Goal: Information Seeking & Learning: Compare options

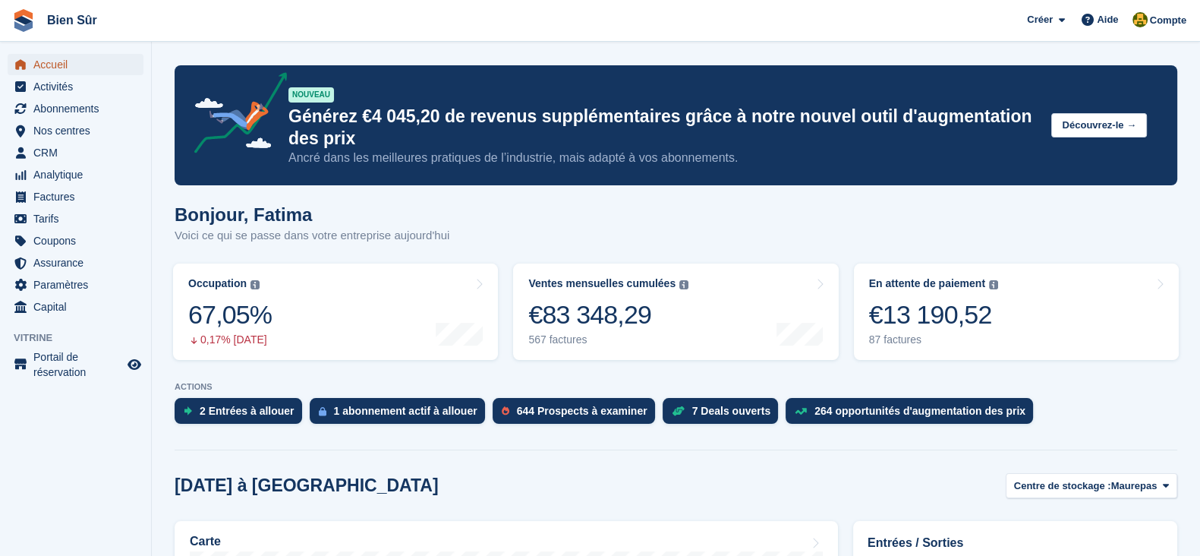
click at [82, 60] on span "Accueil" at bounding box center [78, 64] width 91 height 21
click at [65, 66] on span "Accueil" at bounding box center [78, 64] width 91 height 21
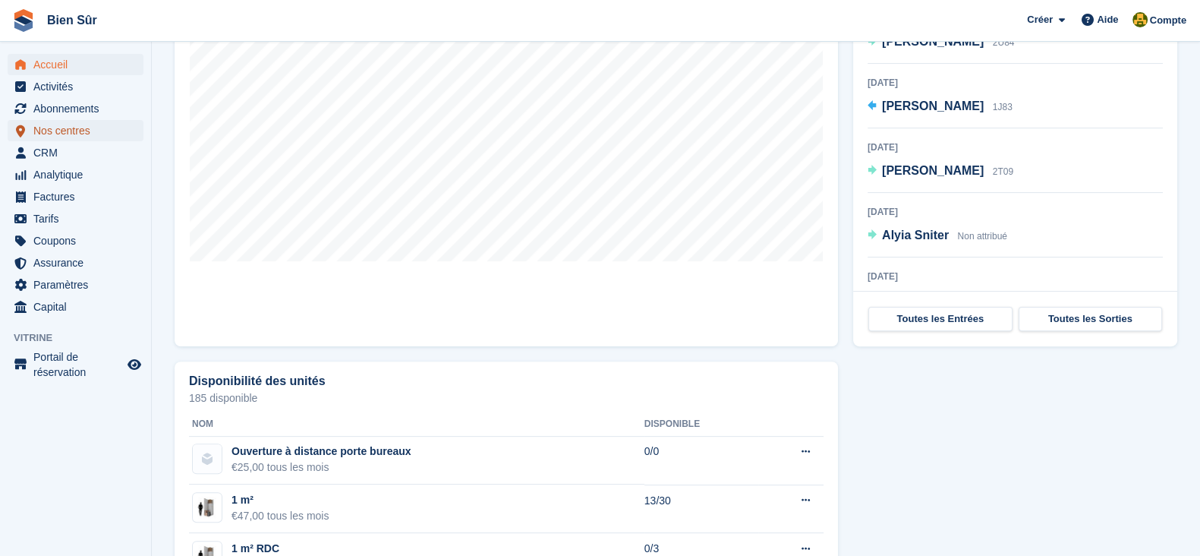
click at [49, 127] on span "Nos centres" at bounding box center [78, 130] width 91 height 21
click at [52, 108] on span "Abonnements" at bounding box center [78, 108] width 91 height 21
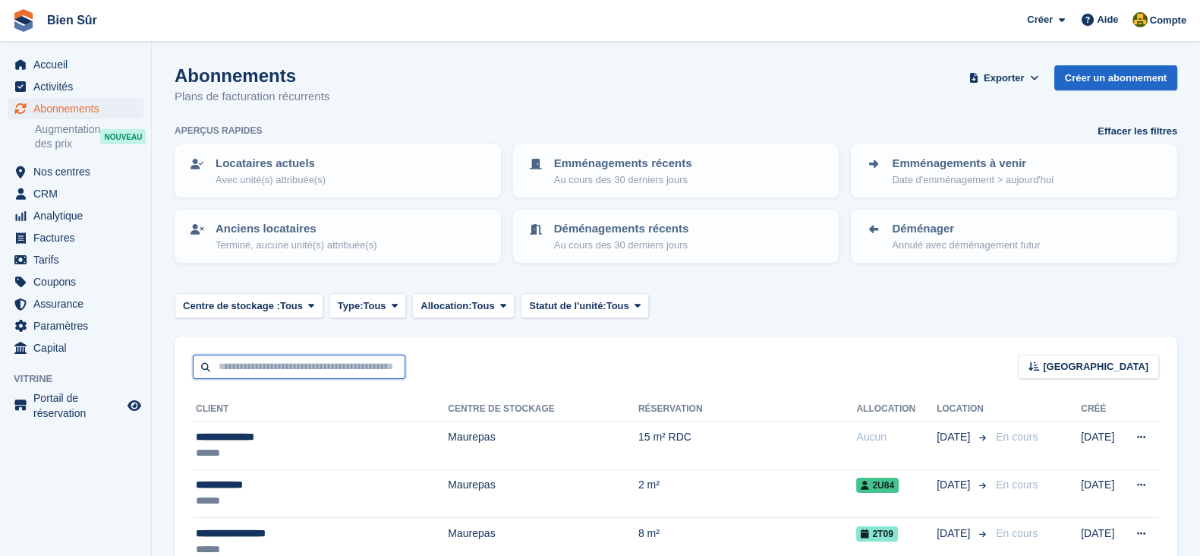
click at [263, 374] on input "text" at bounding box center [299, 366] width 213 height 25
paste input "**********"
type input "**********"
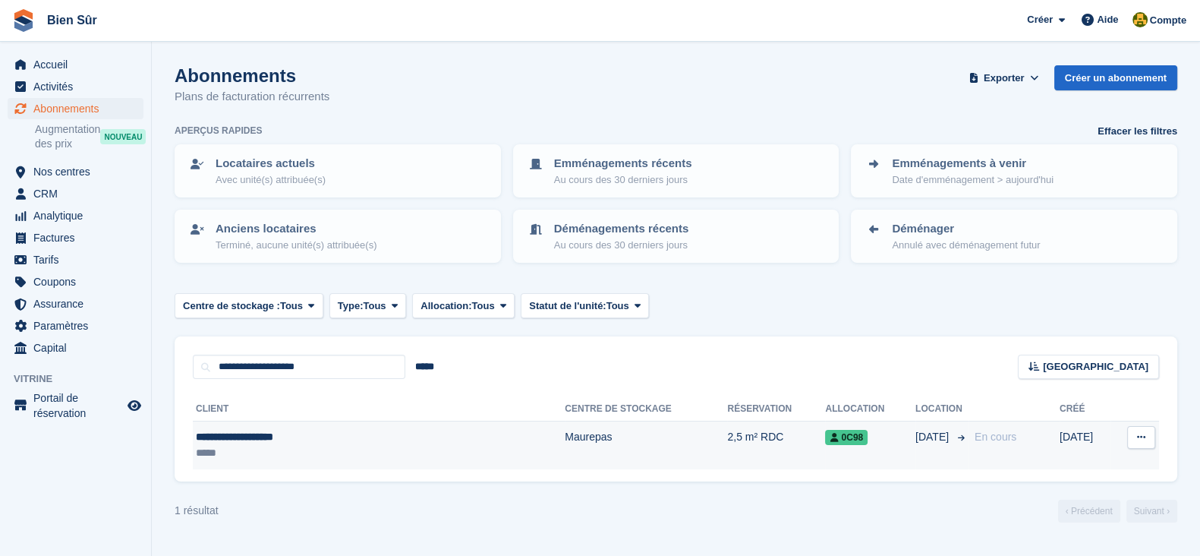
click at [283, 442] on div "**********" at bounding box center [316, 437] width 241 height 16
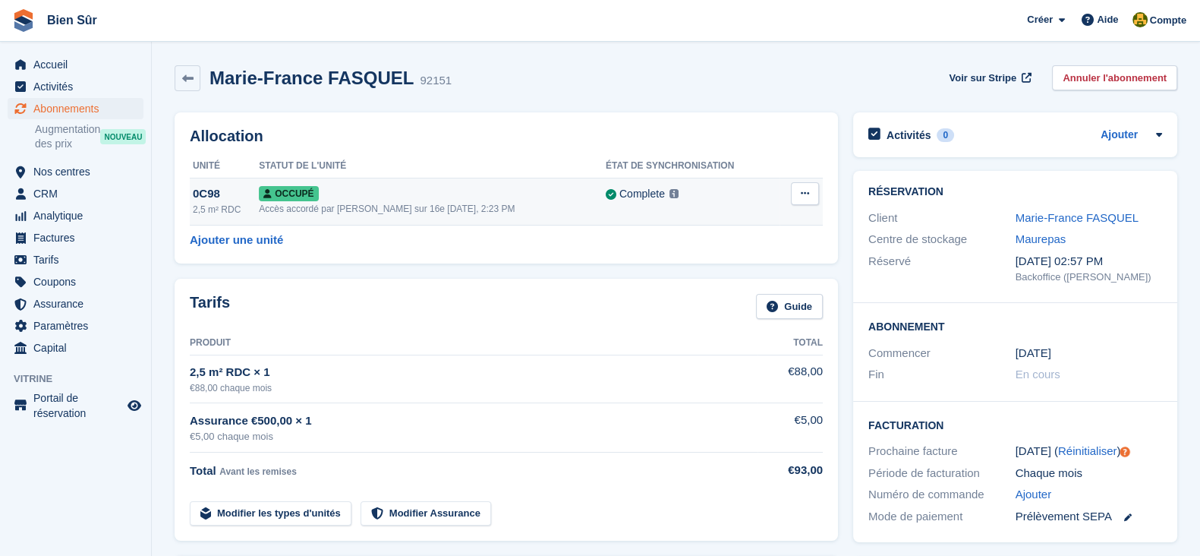
click at [793, 197] on button at bounding box center [805, 193] width 28 height 23
click at [706, 256] on p "Désallouer" at bounding box center [746, 256] width 132 height 20
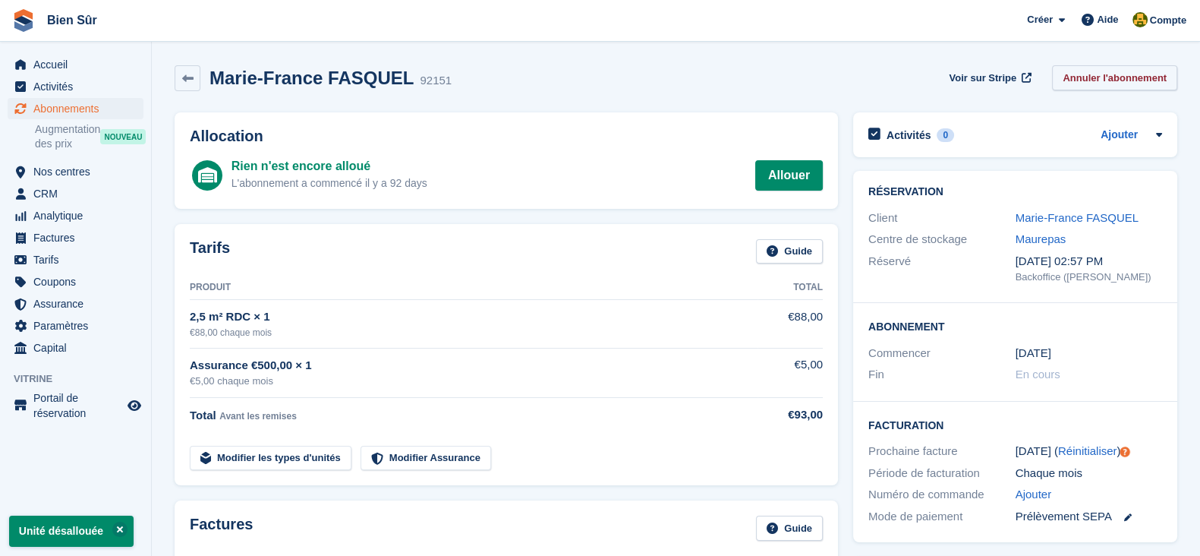
click at [1089, 73] on link "Annuler l'abonnement" at bounding box center [1114, 77] width 125 height 25
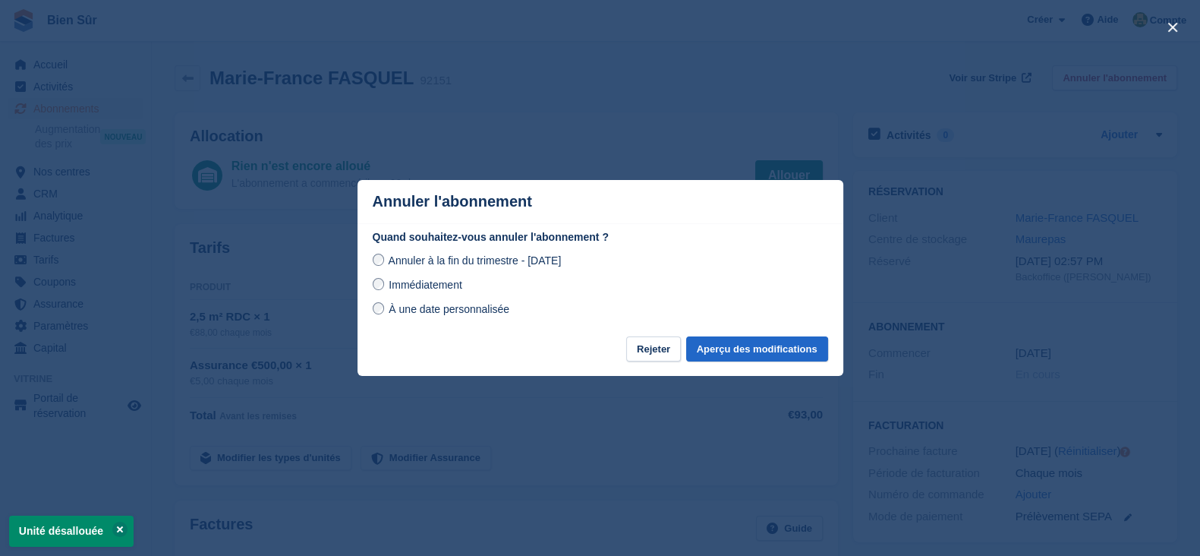
click at [425, 290] on span "Immédiatement" at bounding box center [425, 285] width 73 height 12
click at [766, 354] on button "Aperçu des modifications" at bounding box center [757, 348] width 142 height 25
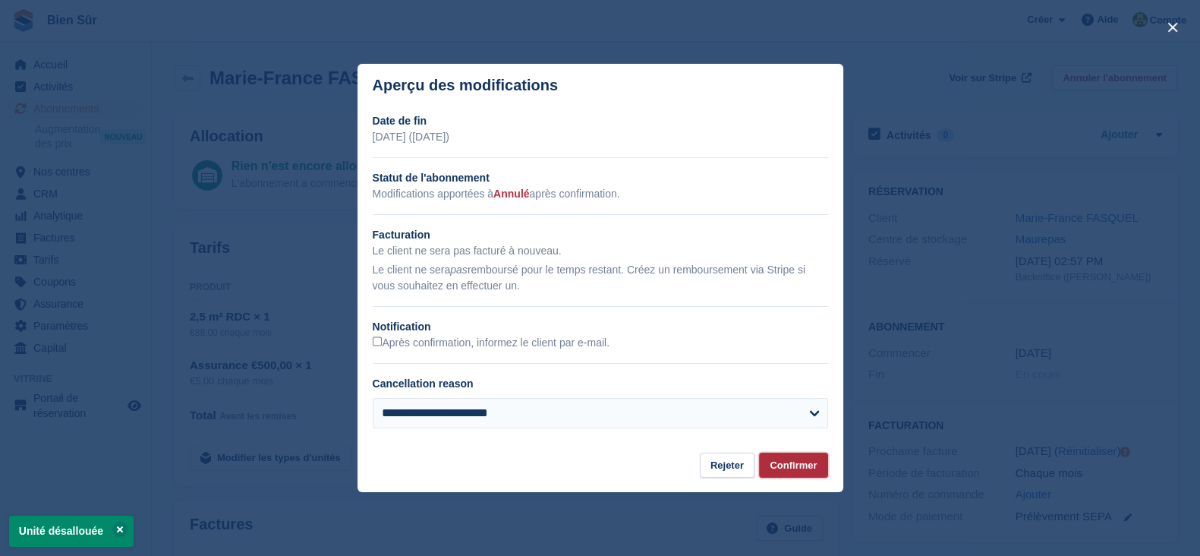
click at [784, 472] on button "Confirmer" at bounding box center [793, 464] width 68 height 25
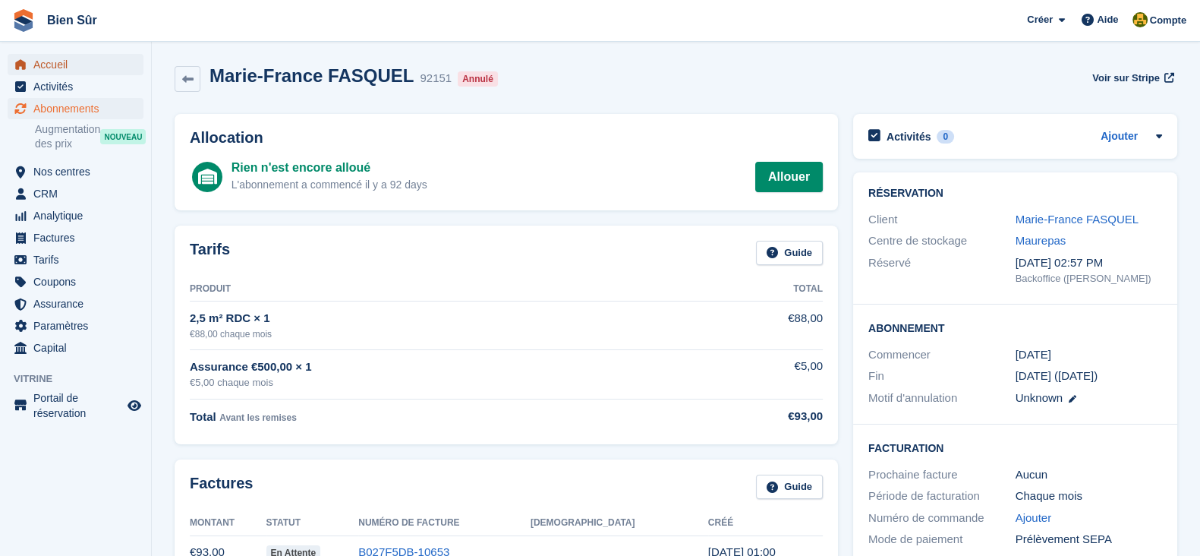
click at [71, 66] on span "Accueil" at bounding box center [78, 64] width 91 height 21
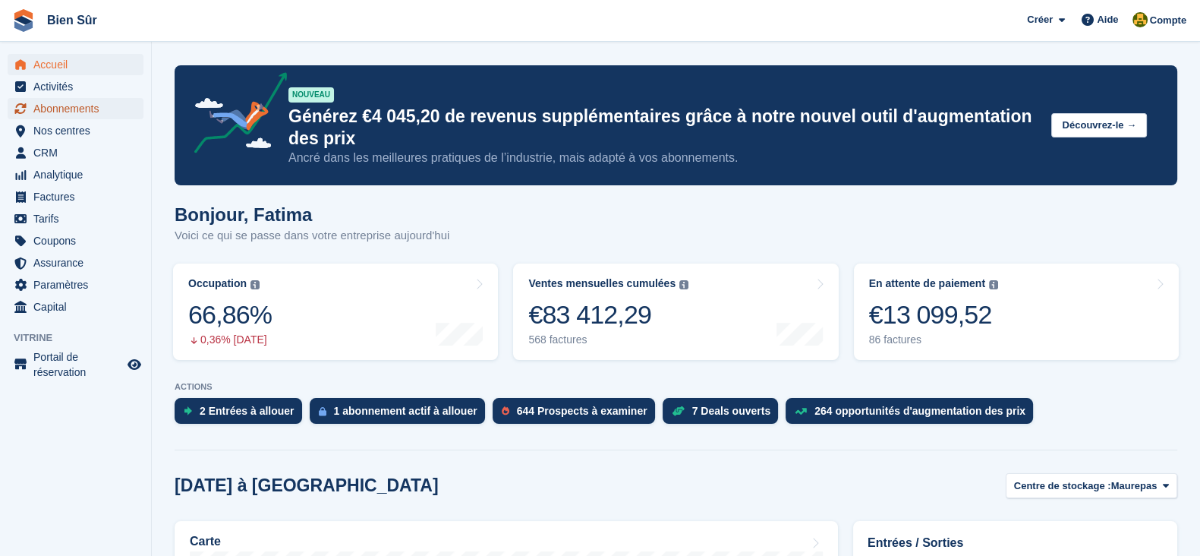
click at [78, 108] on span "Abonnements" at bounding box center [78, 108] width 91 height 21
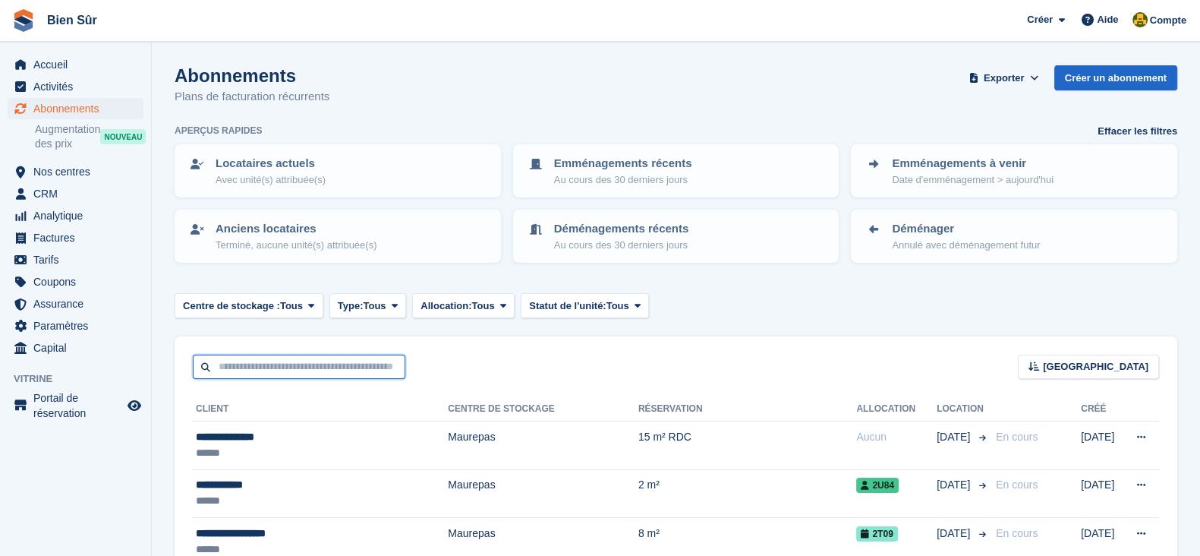
click at [241, 364] on input "text" at bounding box center [299, 366] width 213 height 25
paste input "**********"
type input "**********"
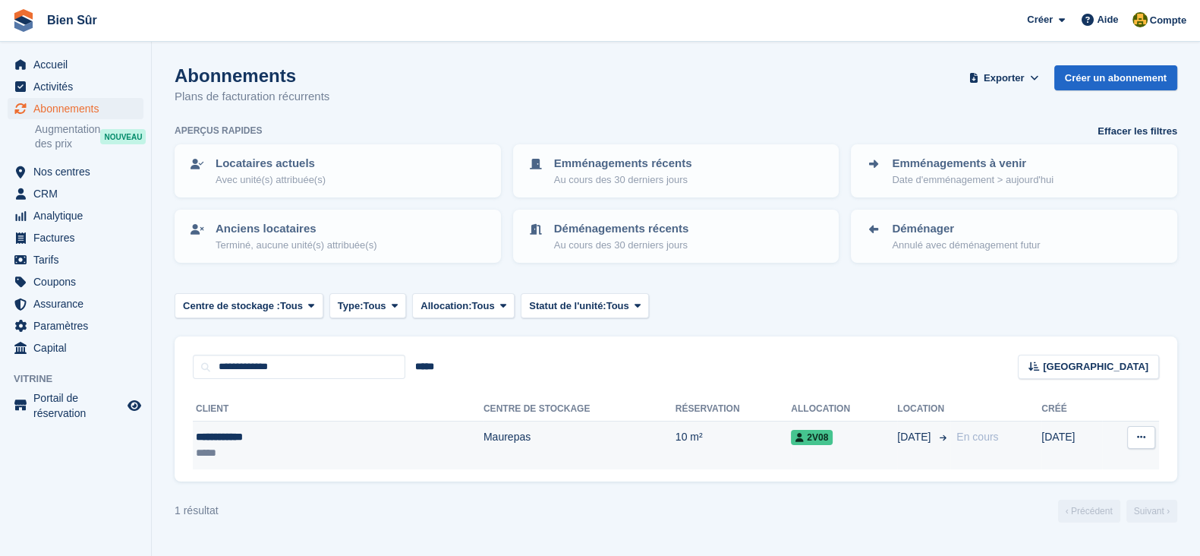
click at [581, 447] on td "Maurepas" at bounding box center [579, 445] width 192 height 48
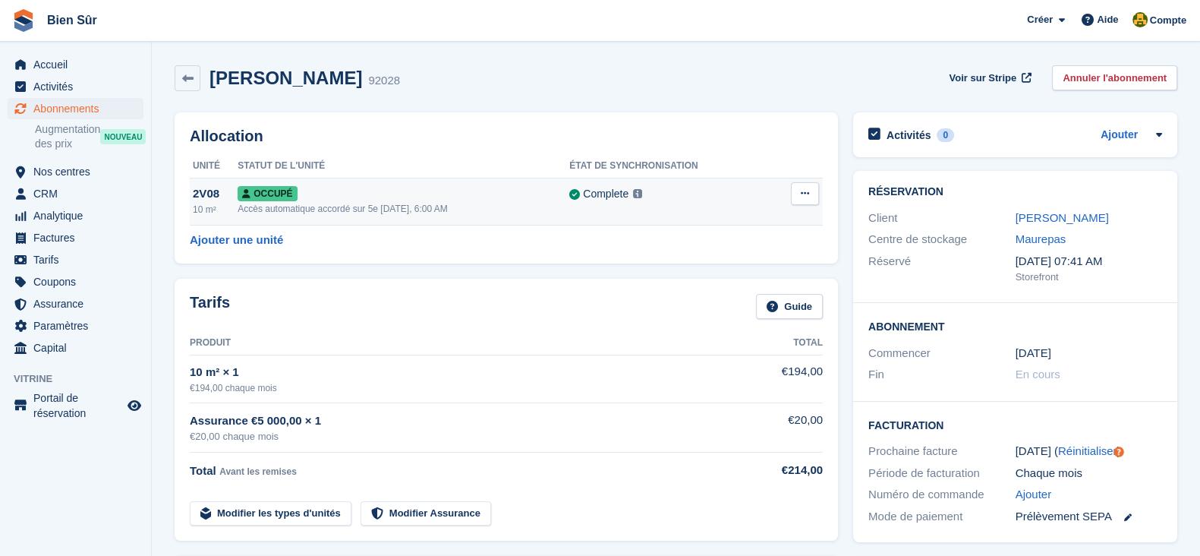
click at [798, 195] on button at bounding box center [805, 193] width 28 height 23
click at [717, 259] on p "Désallouer" at bounding box center [746, 256] width 132 height 20
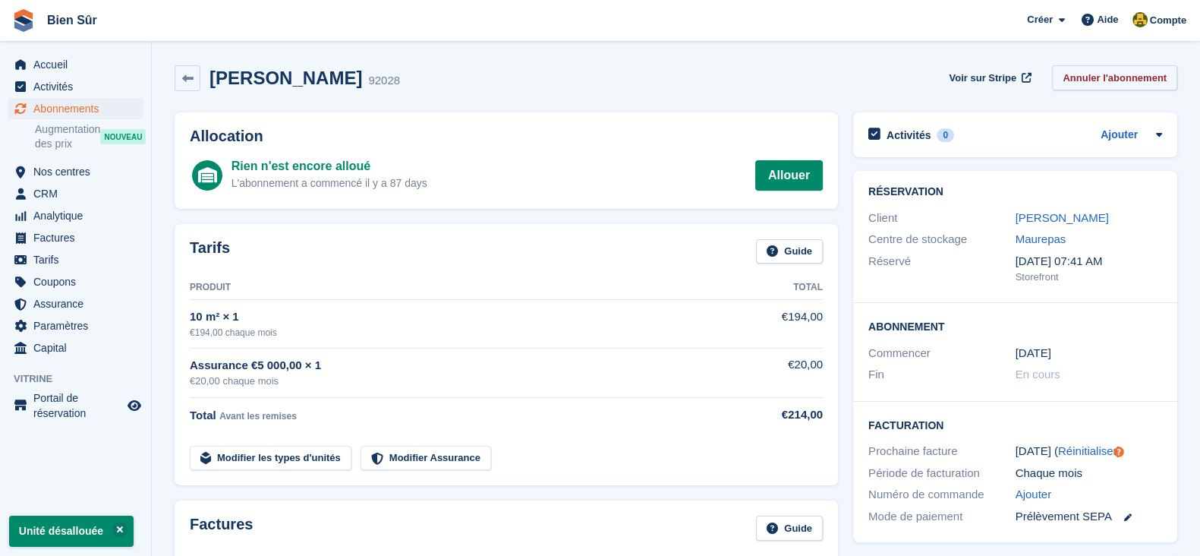
click at [1114, 74] on link "Annuler l'abonnement" at bounding box center [1114, 77] width 125 height 25
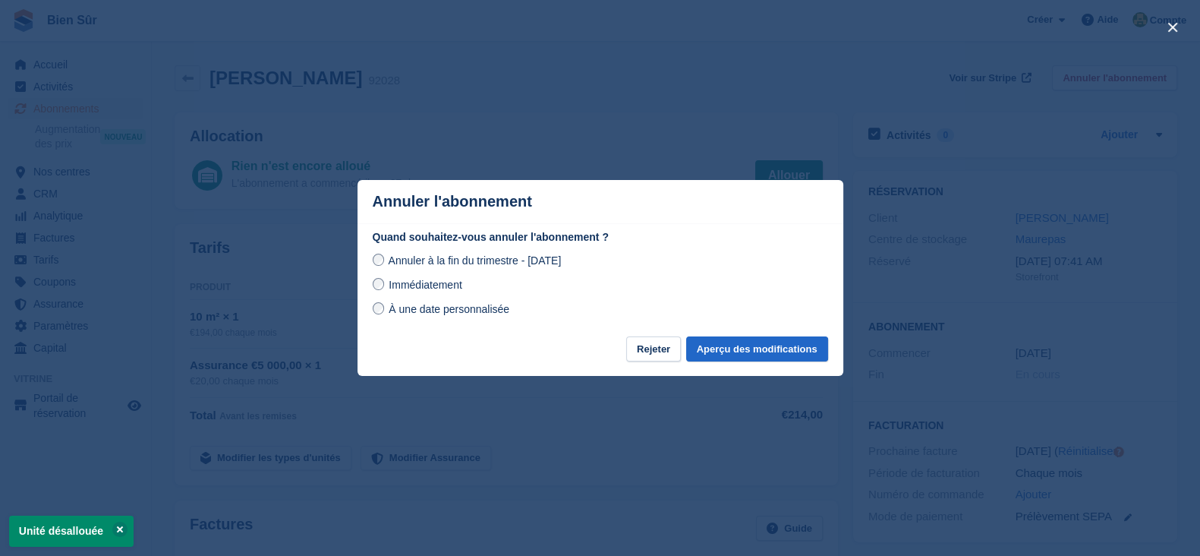
click at [444, 290] on span "Immédiatement" at bounding box center [425, 285] width 73 height 12
click at [740, 343] on button "Aperçu des modifications" at bounding box center [757, 348] width 142 height 25
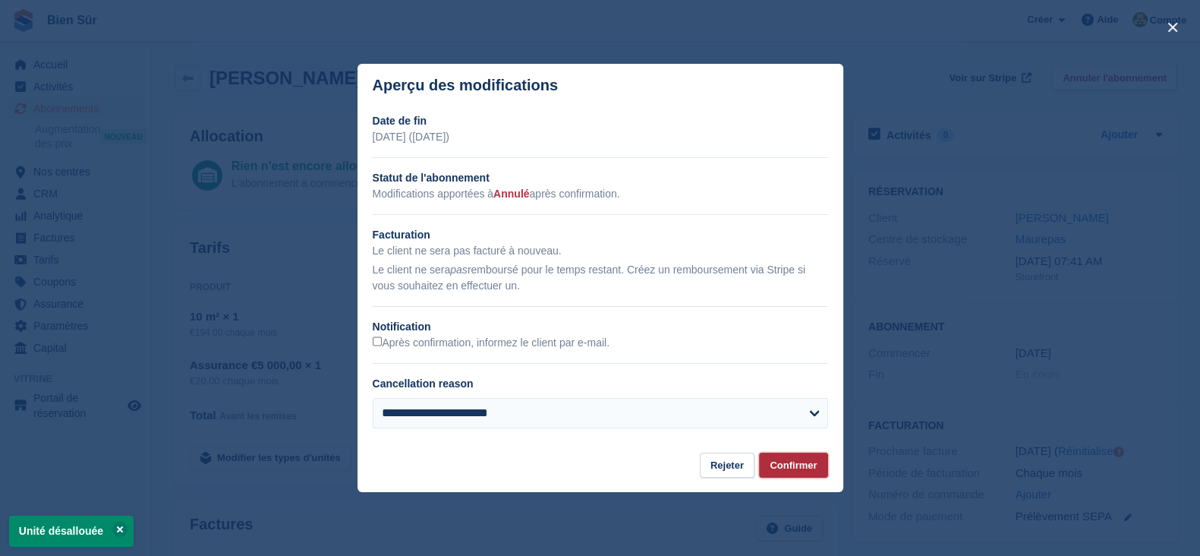
click at [801, 464] on button "Confirmer" at bounding box center [793, 464] width 68 height 25
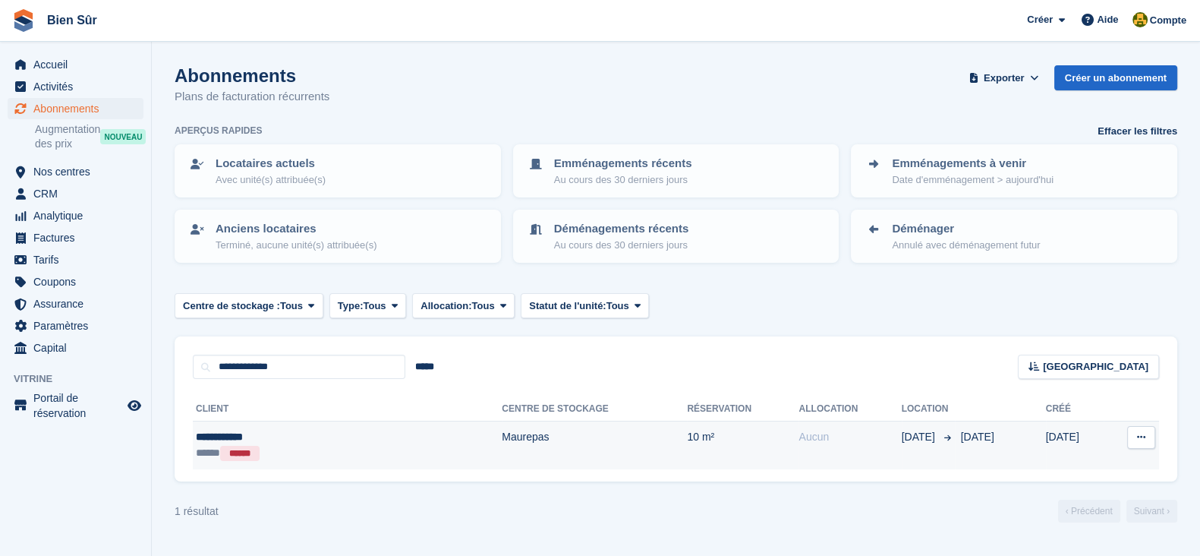
click at [321, 449] on div "***** ******" at bounding box center [283, 453] width 175 height 16
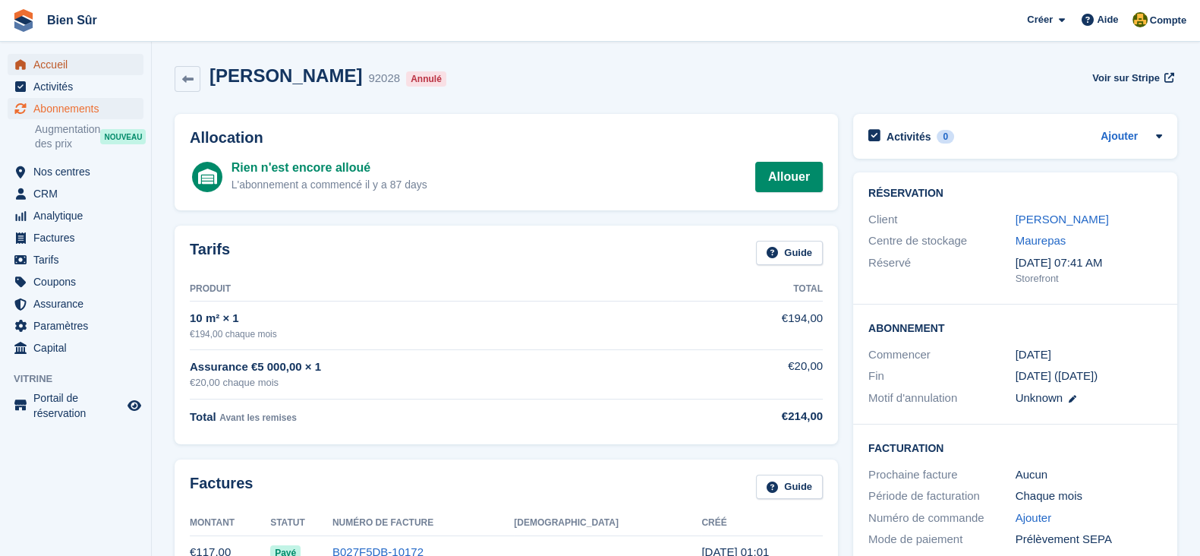
click at [87, 65] on span "Accueil" at bounding box center [78, 64] width 91 height 21
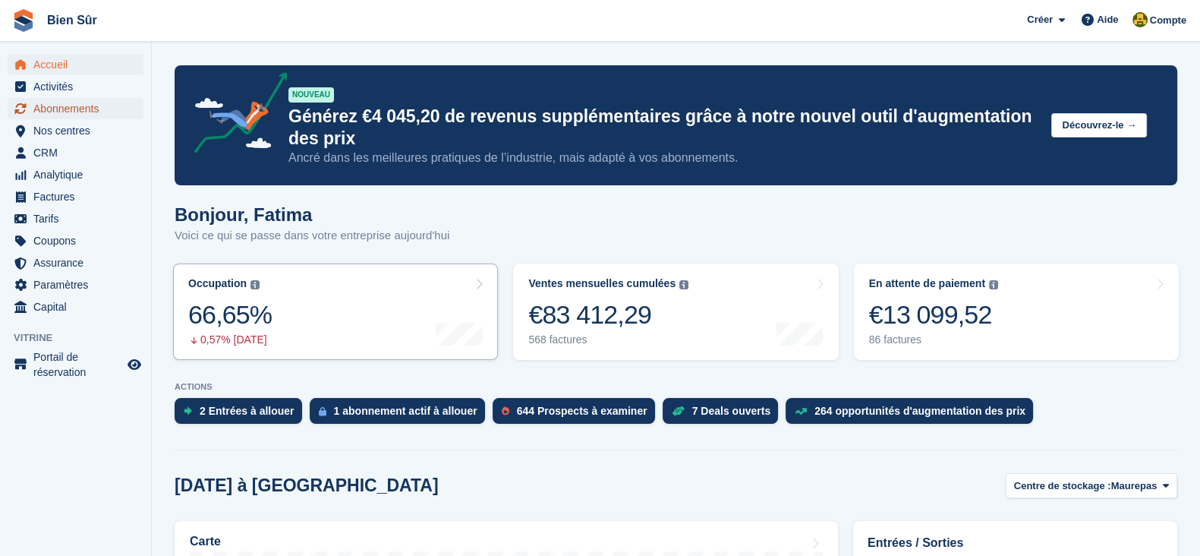
drag, startPoint x: 71, startPoint y: 113, endPoint x: 296, endPoint y: 271, distance: 275.2
click at [71, 112] on span "Abonnements" at bounding box center [78, 108] width 91 height 21
click at [77, 109] on span "Abonnements" at bounding box center [78, 108] width 91 height 21
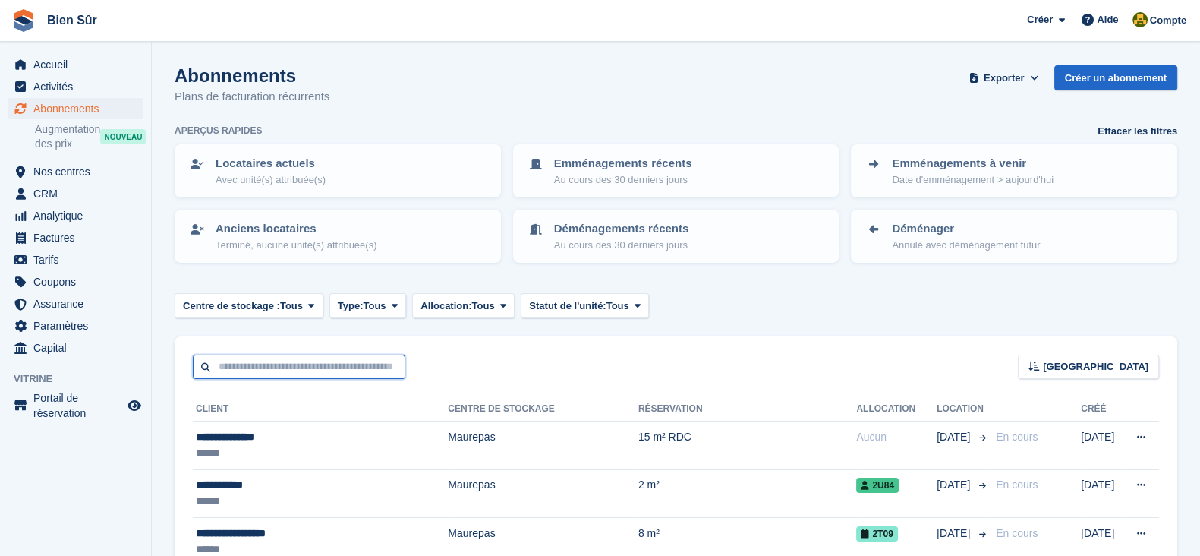
click at [290, 362] on input "text" at bounding box center [299, 366] width 213 height 25
paste input "**********"
type input "**********"
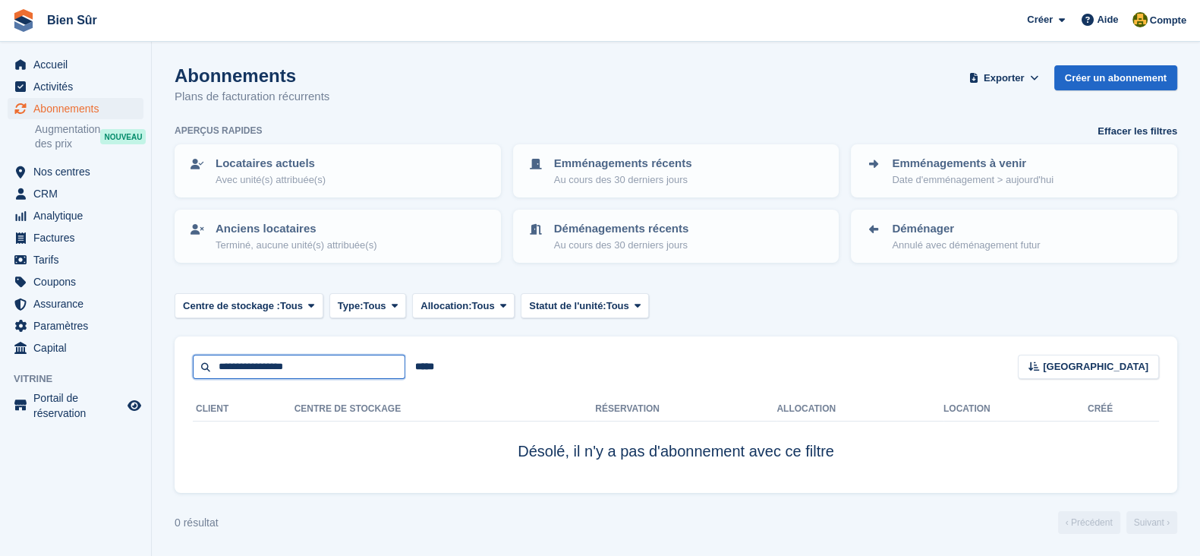
click at [301, 362] on input "**********" at bounding box center [299, 366] width 213 height 25
type input "*********"
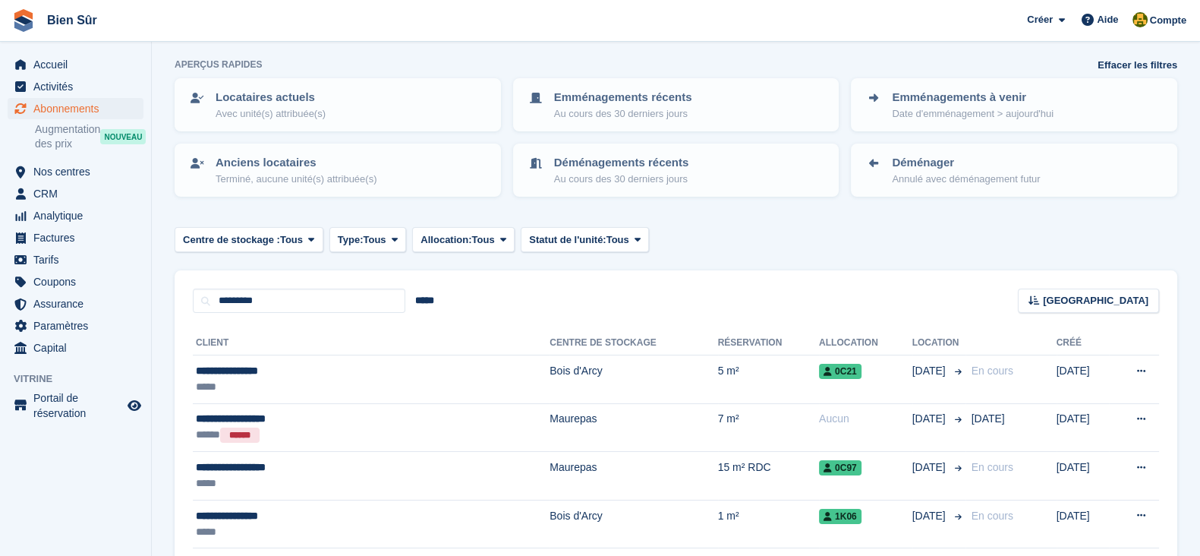
scroll to position [94, 0]
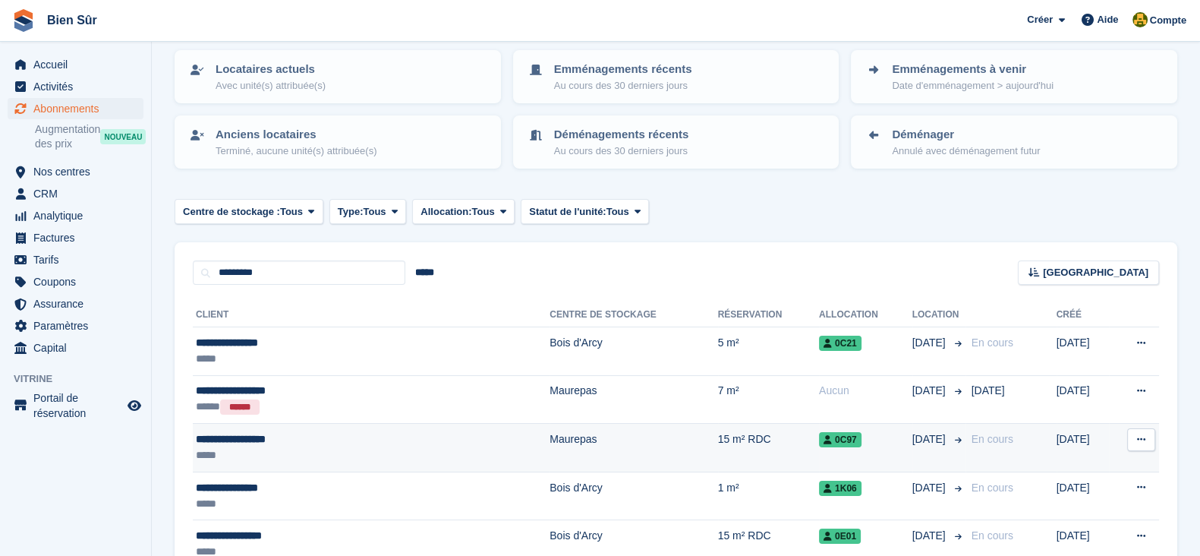
click at [347, 437] on div "**********" at bounding box center [307, 439] width 223 height 16
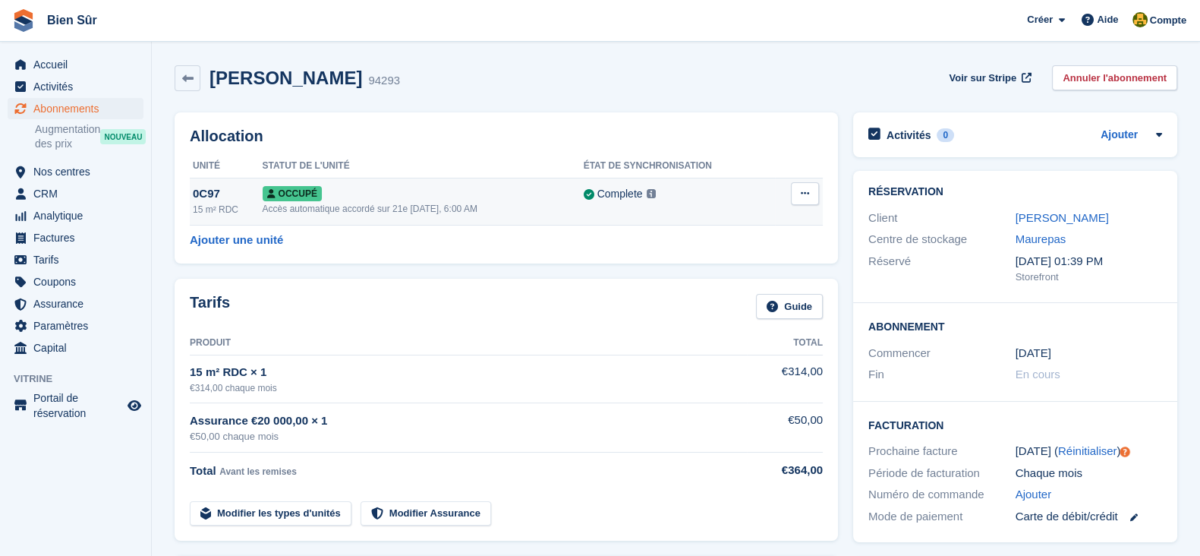
click at [787, 191] on td "Sur-verrouillage Désallouer" at bounding box center [799, 201] width 48 height 47
click at [794, 203] on button at bounding box center [805, 193] width 28 height 23
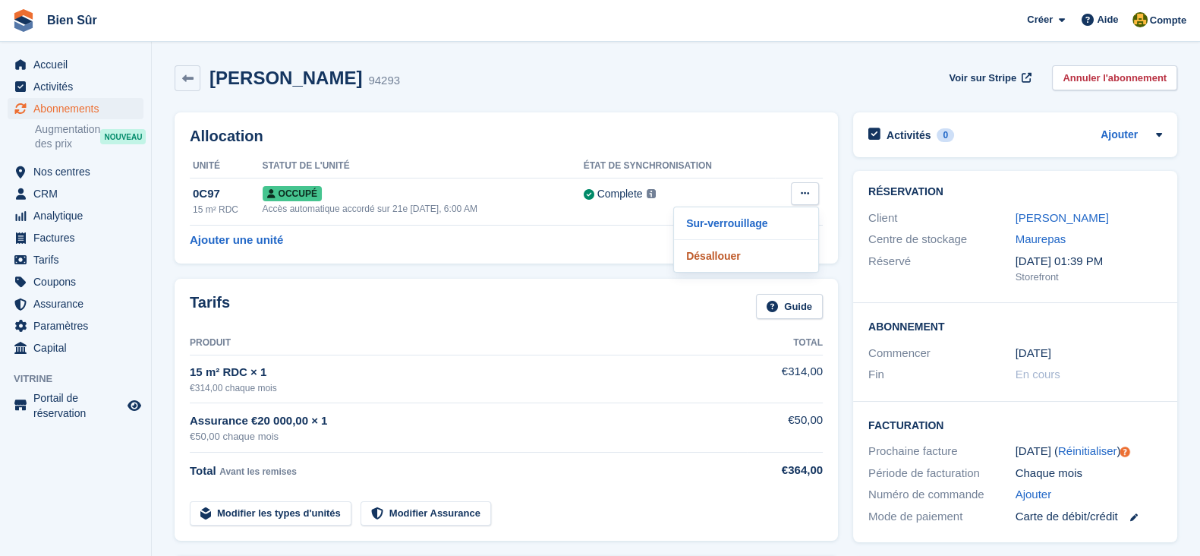
click at [751, 260] on p "Désallouer" at bounding box center [746, 256] width 132 height 20
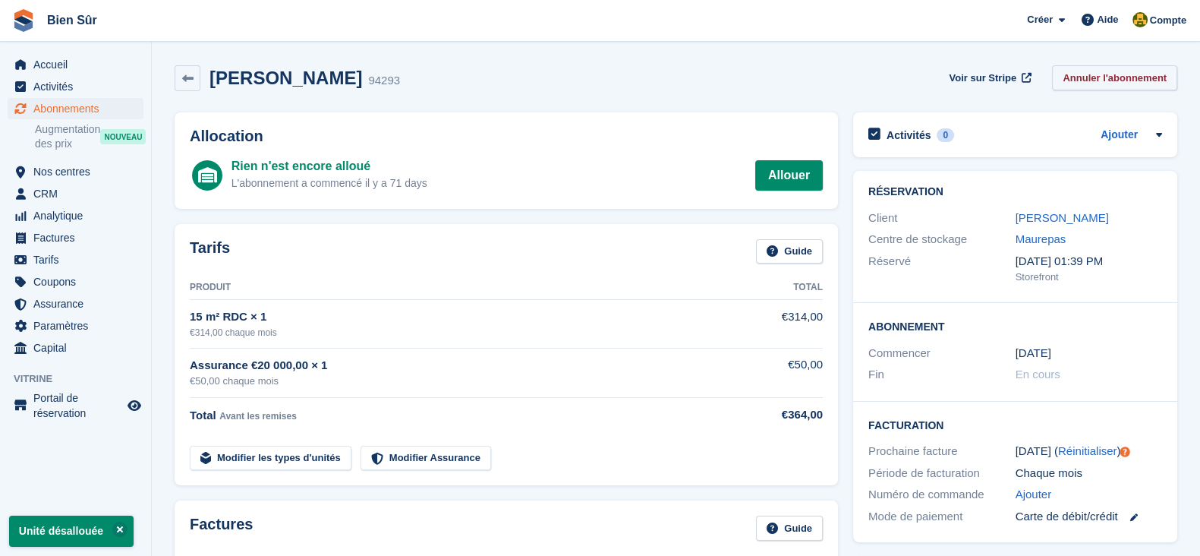
click at [1123, 84] on link "Annuler l'abonnement" at bounding box center [1114, 77] width 125 height 25
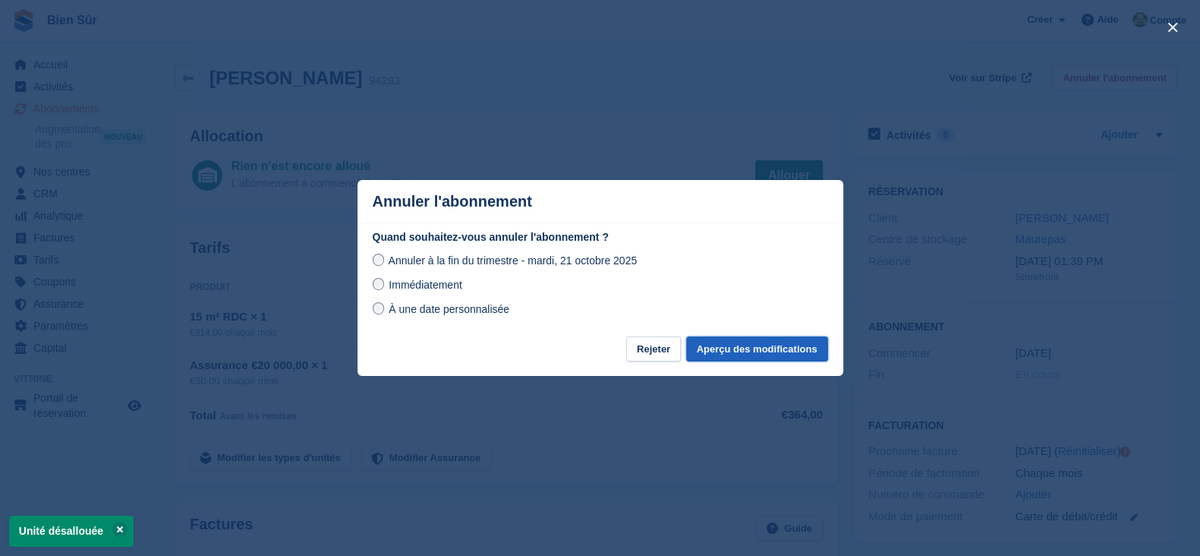
click at [724, 351] on button "Aperçu des modifications" at bounding box center [757, 348] width 142 height 25
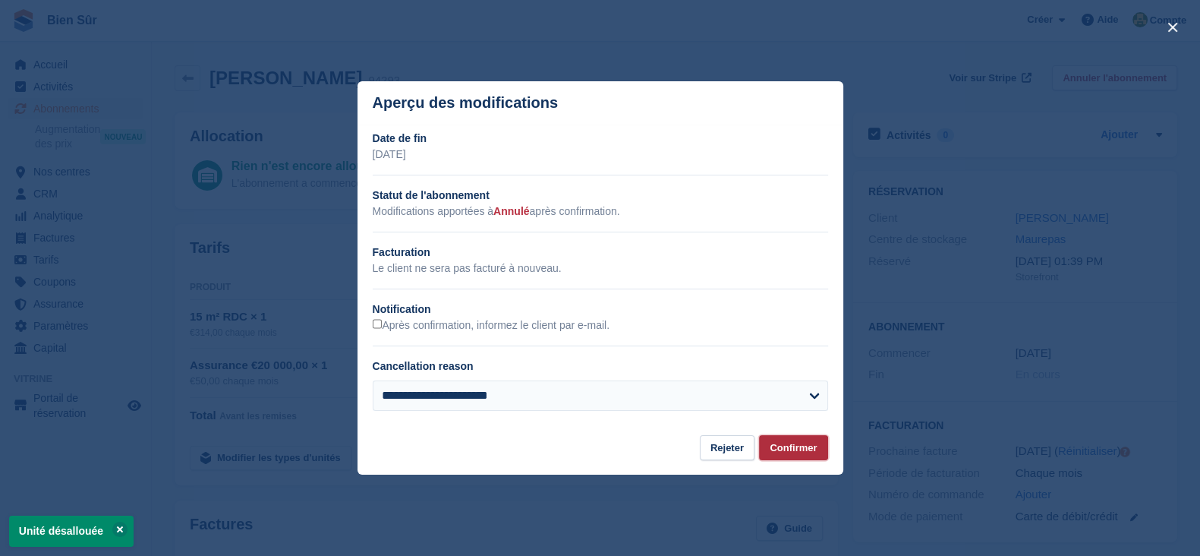
click at [789, 446] on button "Confirmer" at bounding box center [793, 447] width 68 height 25
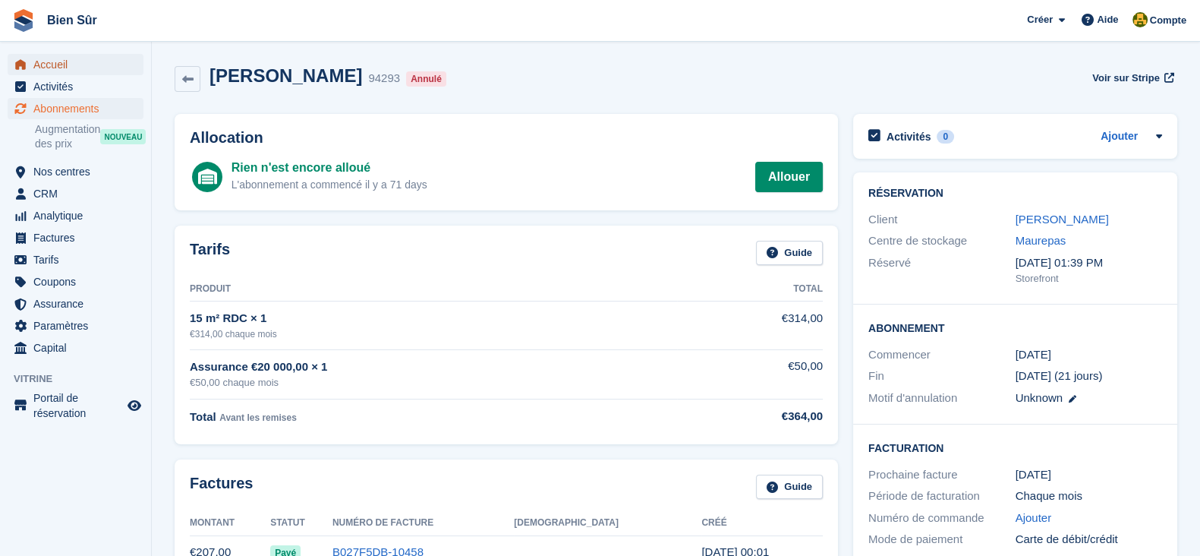
click at [47, 60] on span "Accueil" at bounding box center [78, 64] width 91 height 21
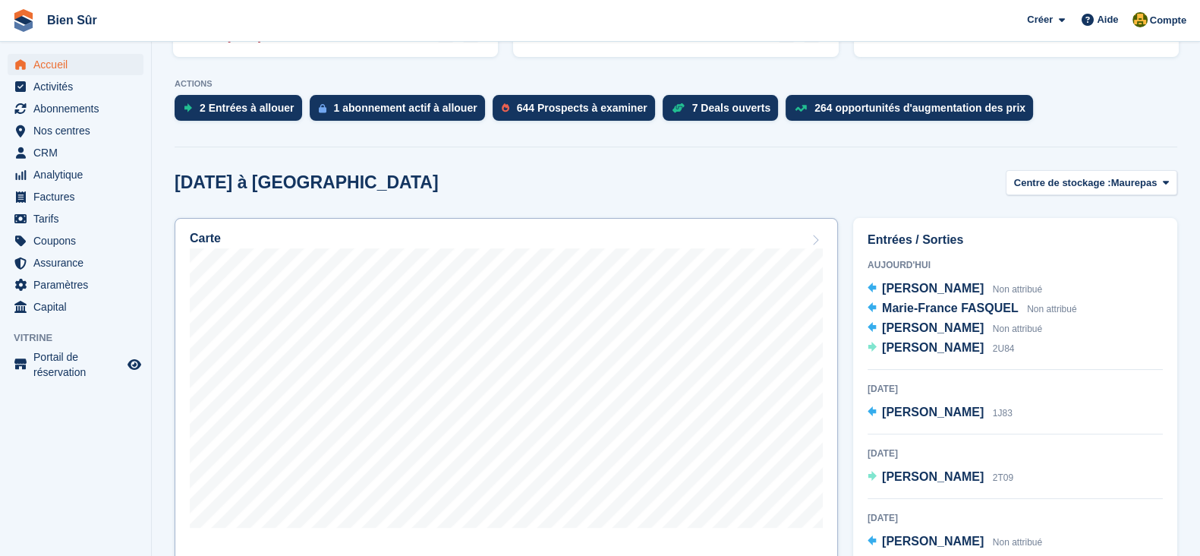
scroll to position [285, 0]
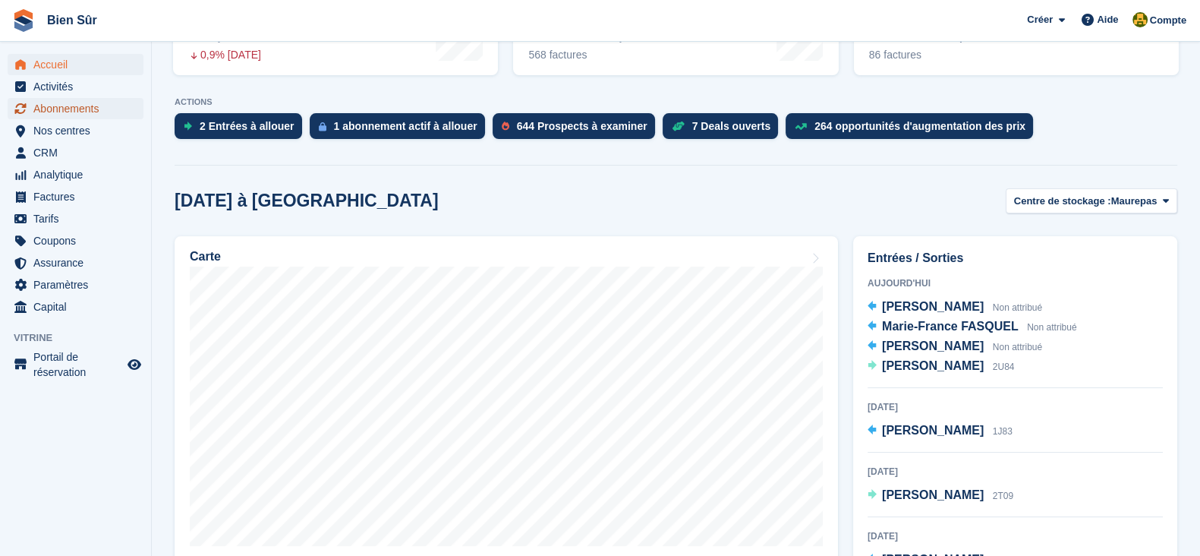
click at [72, 112] on span "Abonnements" at bounding box center [78, 108] width 91 height 21
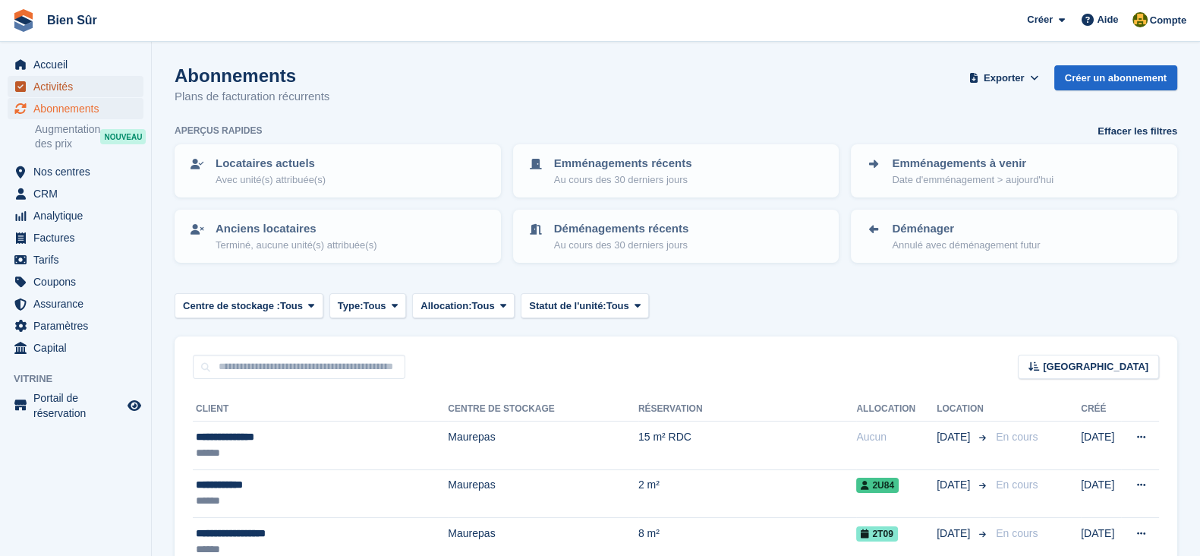
click at [56, 89] on span "Activités" at bounding box center [78, 86] width 91 height 21
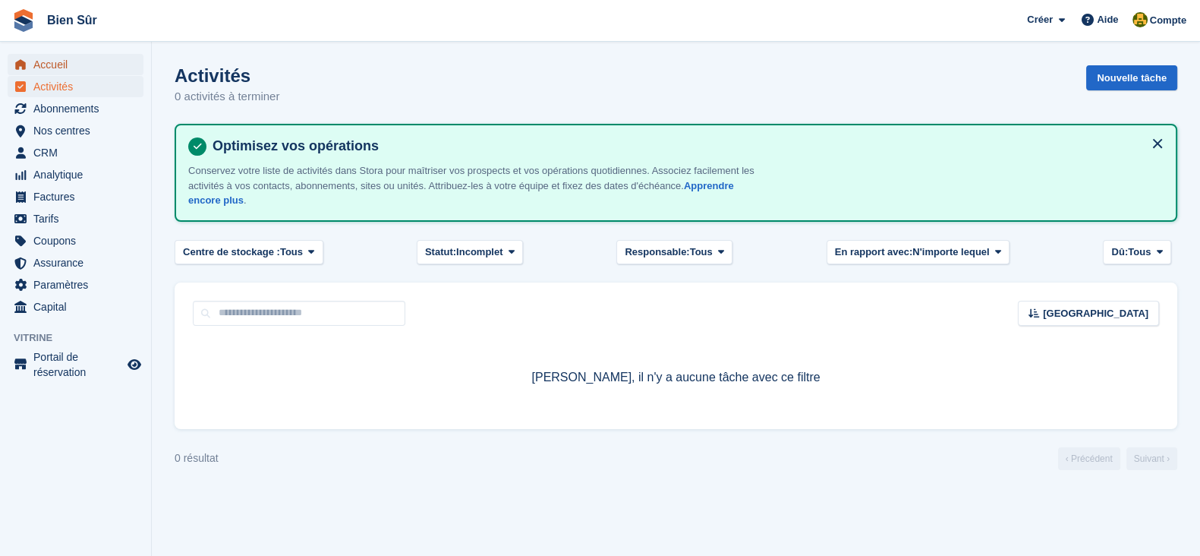
click at [80, 67] on span "Accueil" at bounding box center [78, 64] width 91 height 21
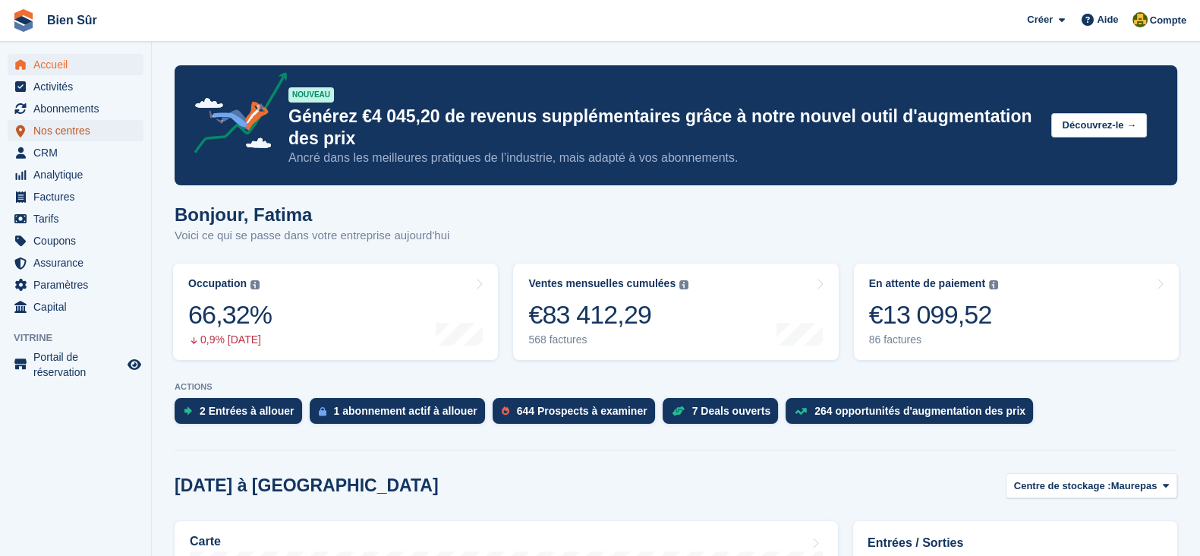
click at [59, 124] on span "Nos centres" at bounding box center [78, 130] width 91 height 21
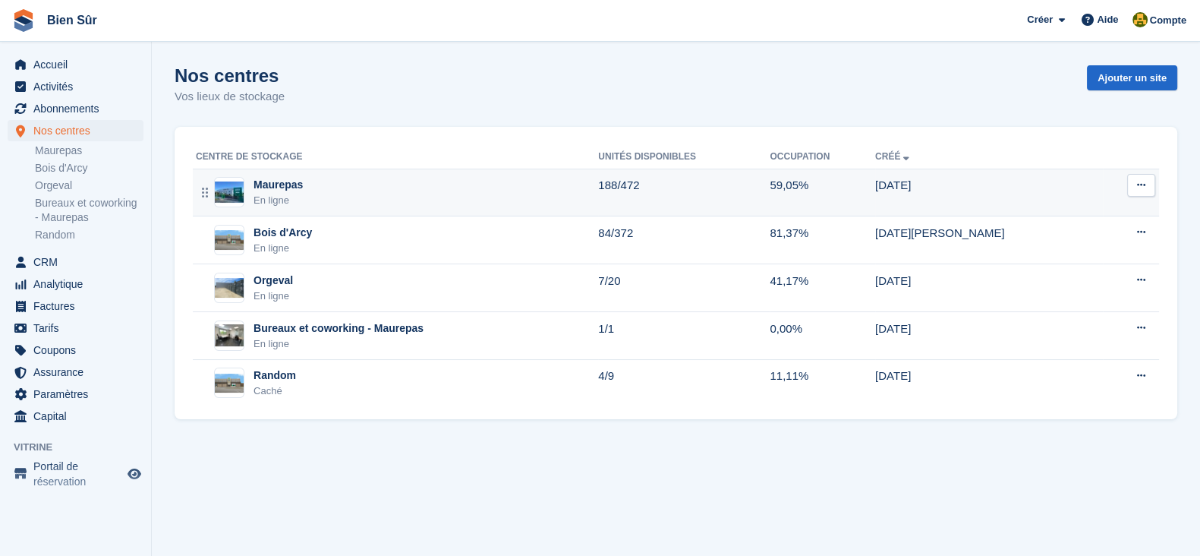
click at [290, 199] on div "En ligne" at bounding box center [277, 200] width 49 height 15
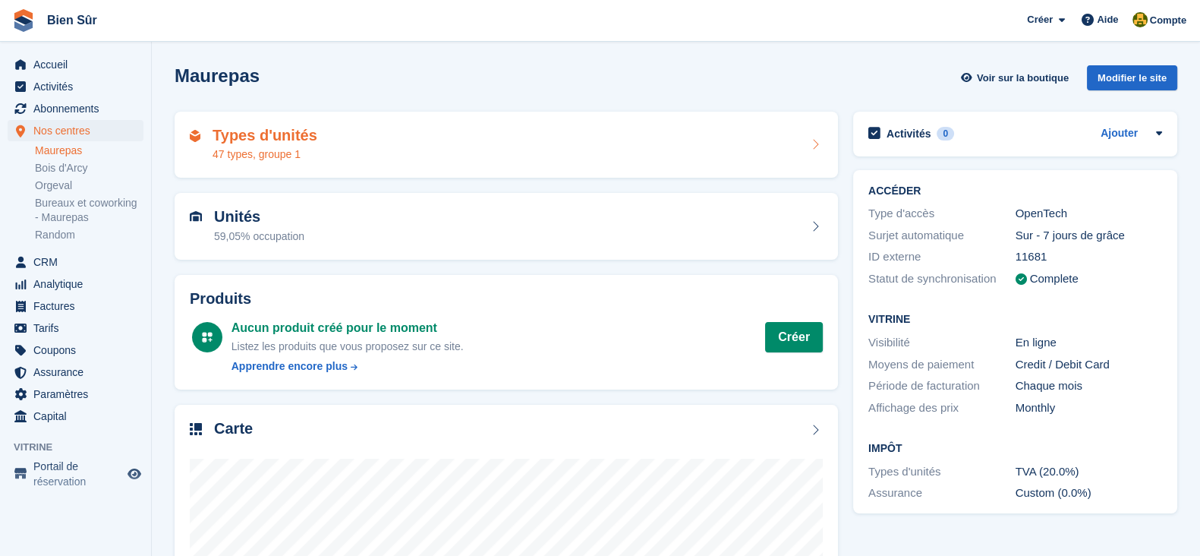
click at [264, 162] on div "Types d'unités 47 types, groupe 1" at bounding box center [506, 145] width 663 height 67
click at [269, 150] on div "47 types, groupe 1" at bounding box center [265, 154] width 105 height 16
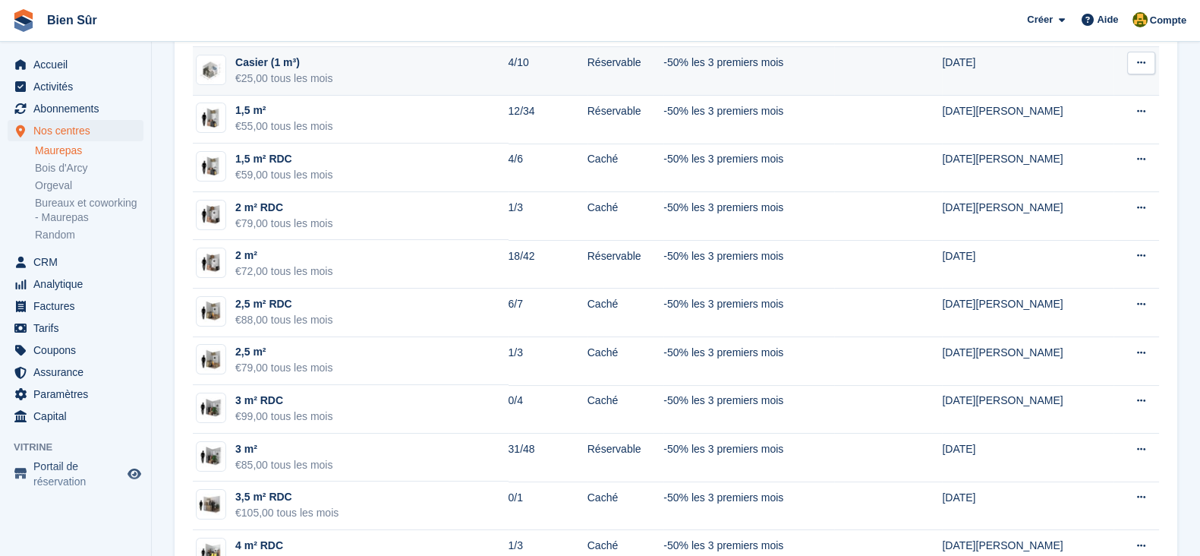
scroll to position [285, 0]
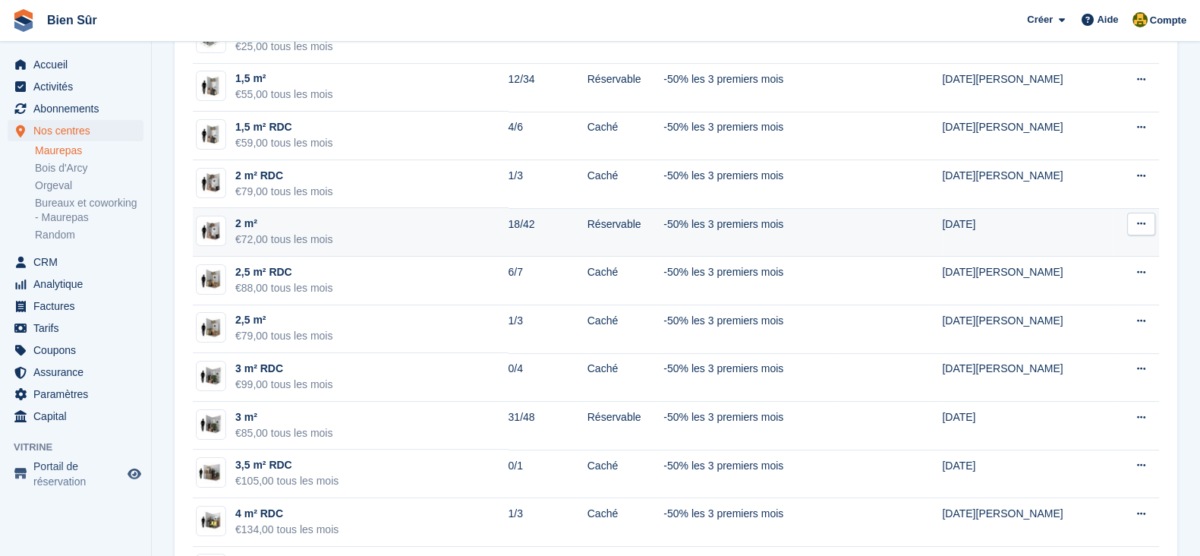
click at [316, 241] on div "€72,00 tous les mois" at bounding box center [283, 239] width 97 height 16
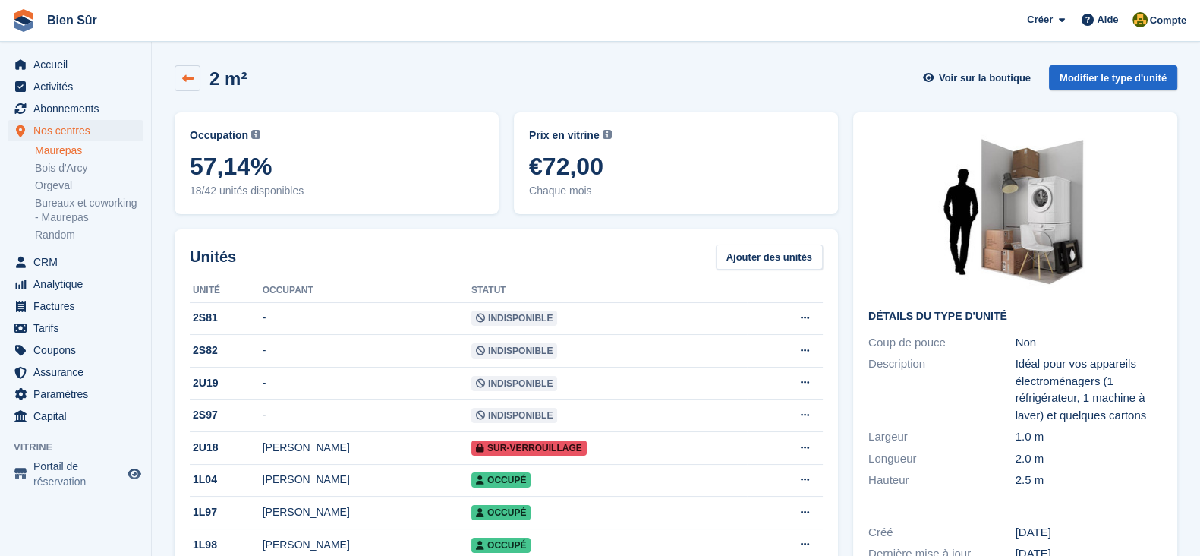
click at [178, 83] on link at bounding box center [188, 78] width 26 height 26
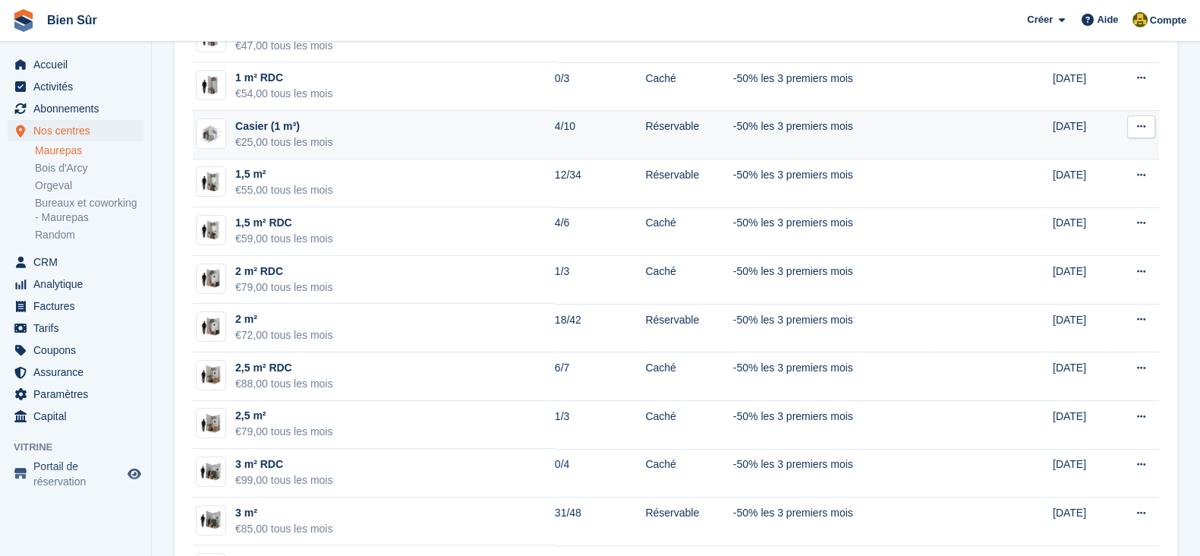
scroll to position [285, 0]
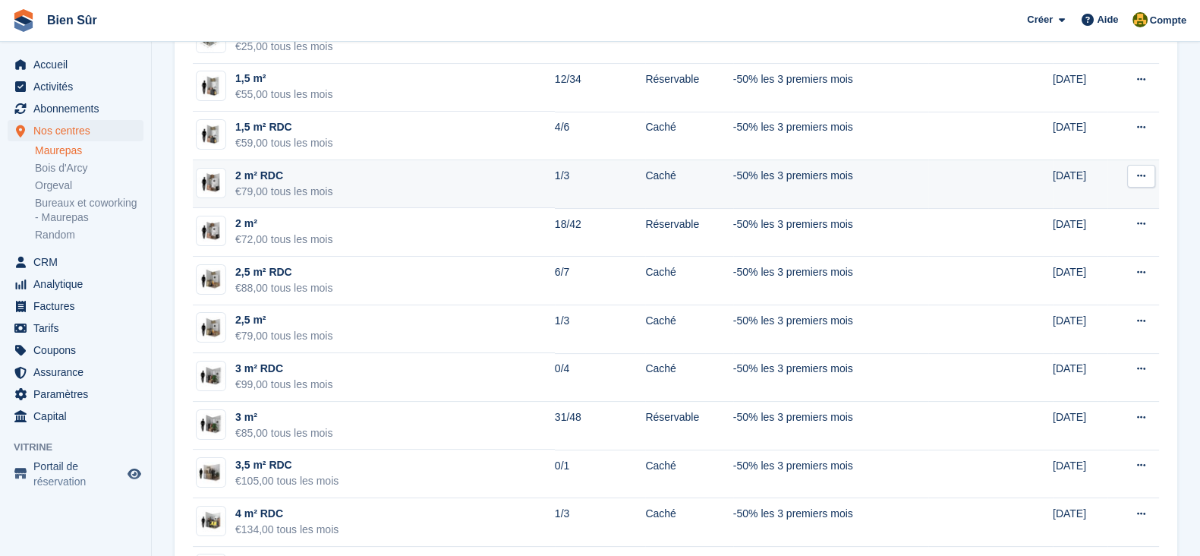
click at [383, 200] on td "2 m² RDC €79,00 tous les mois" at bounding box center [374, 184] width 362 height 49
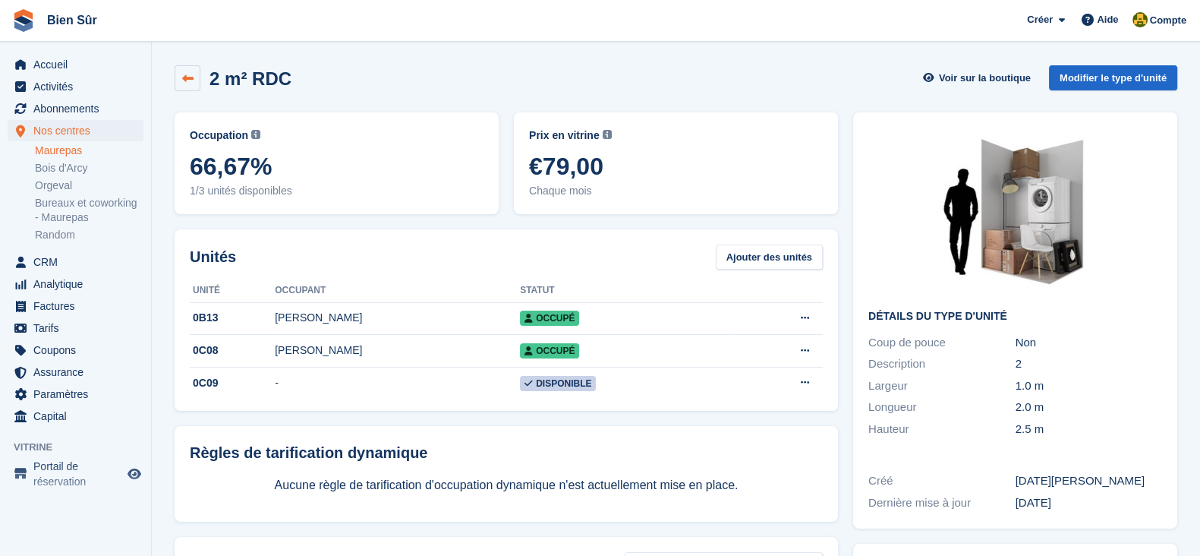
click at [190, 71] on link at bounding box center [188, 78] width 26 height 26
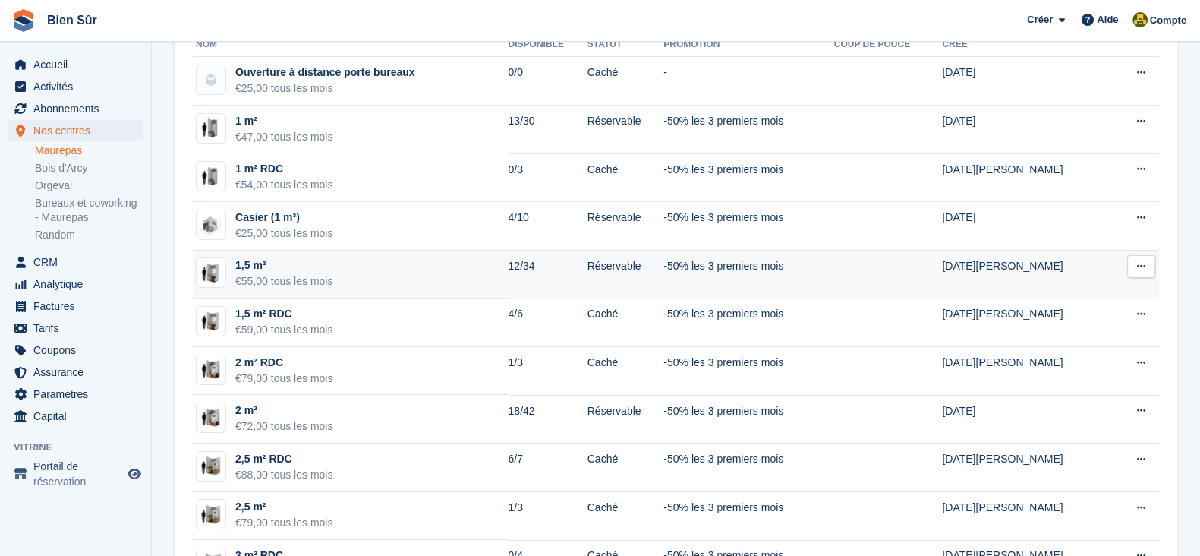
scroll to position [189, 0]
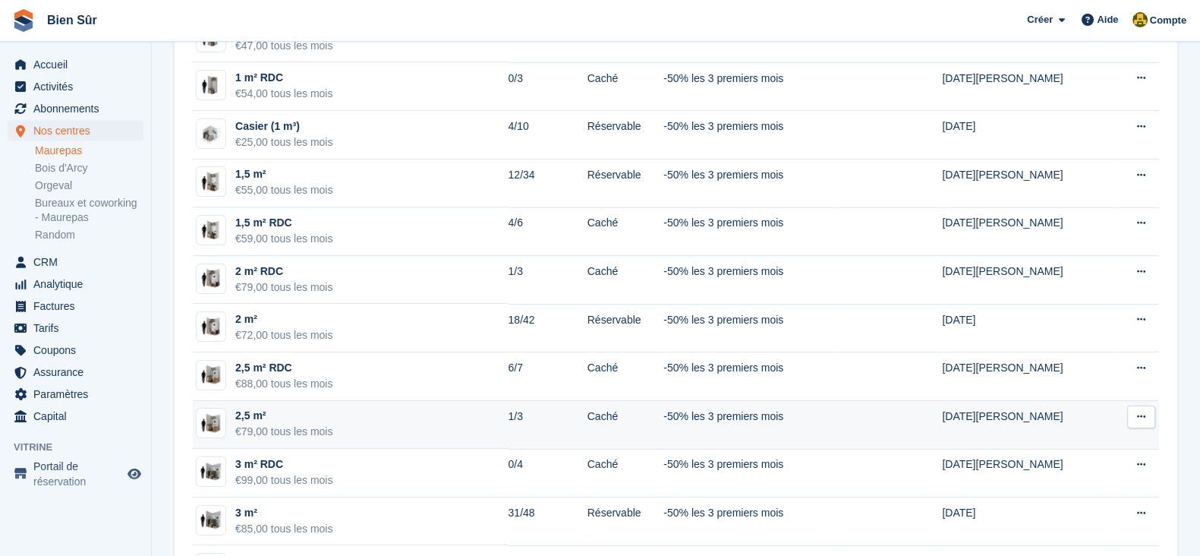
click at [328, 430] on div "€79,00 tous les mois" at bounding box center [283, 432] width 97 height 16
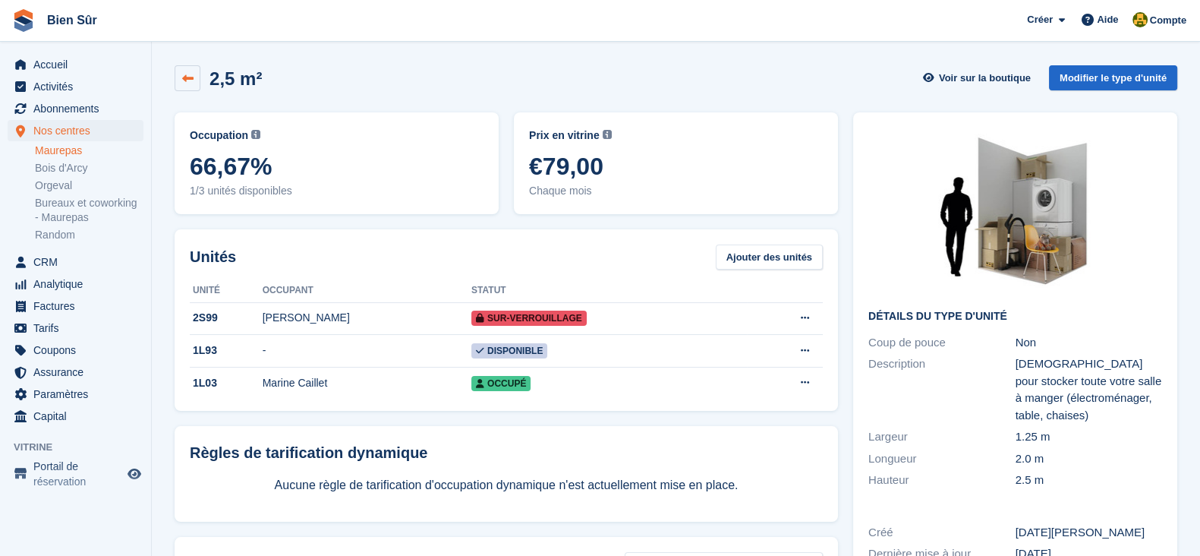
click at [197, 77] on link at bounding box center [188, 78] width 26 height 26
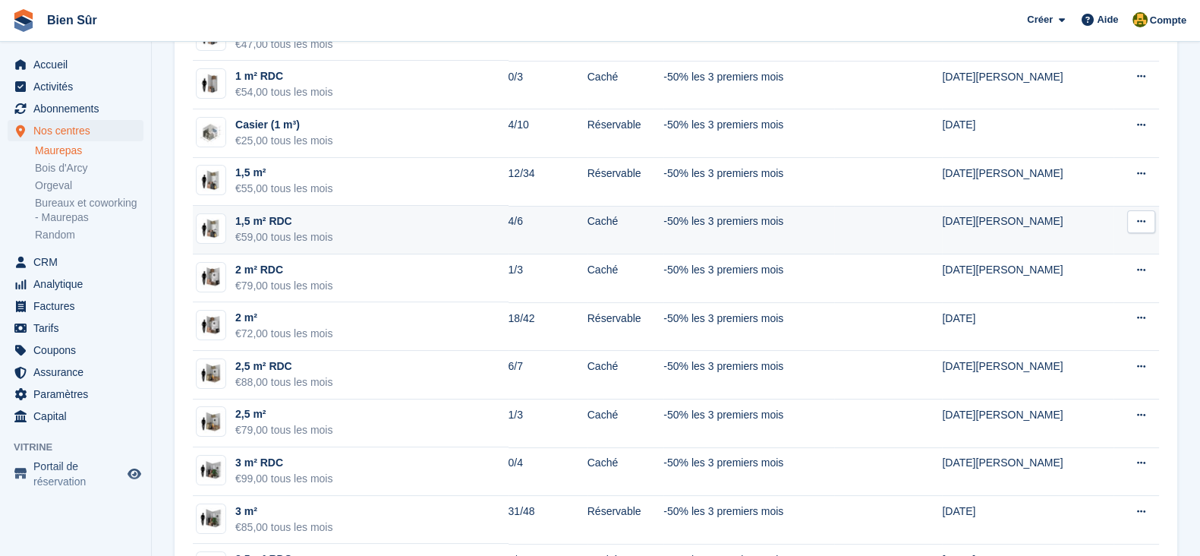
scroll to position [285, 0]
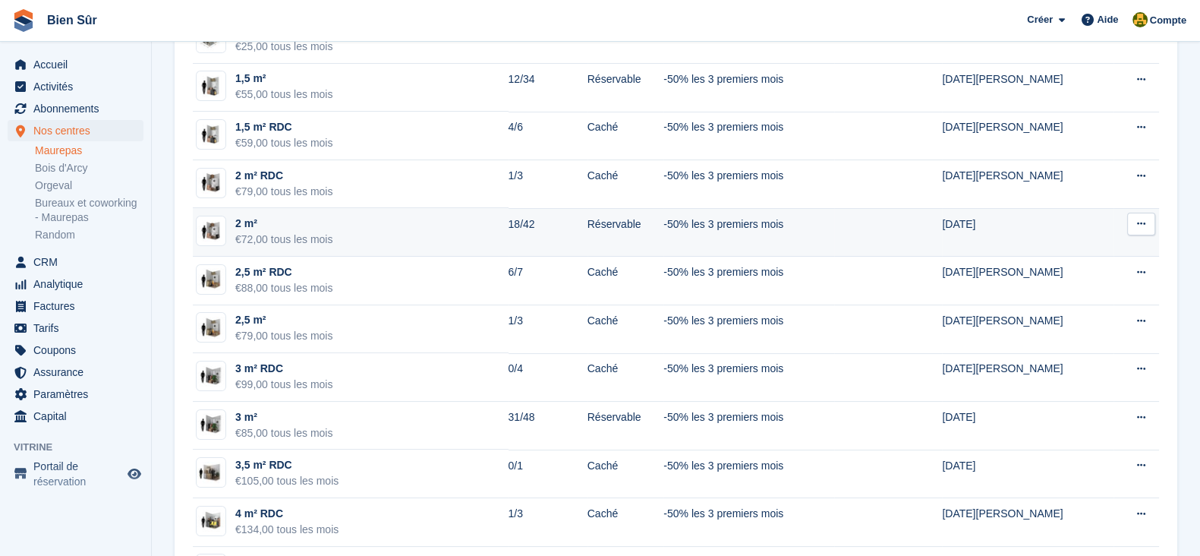
click at [313, 237] on div "€72,00 tous les mois" at bounding box center [283, 239] width 97 height 16
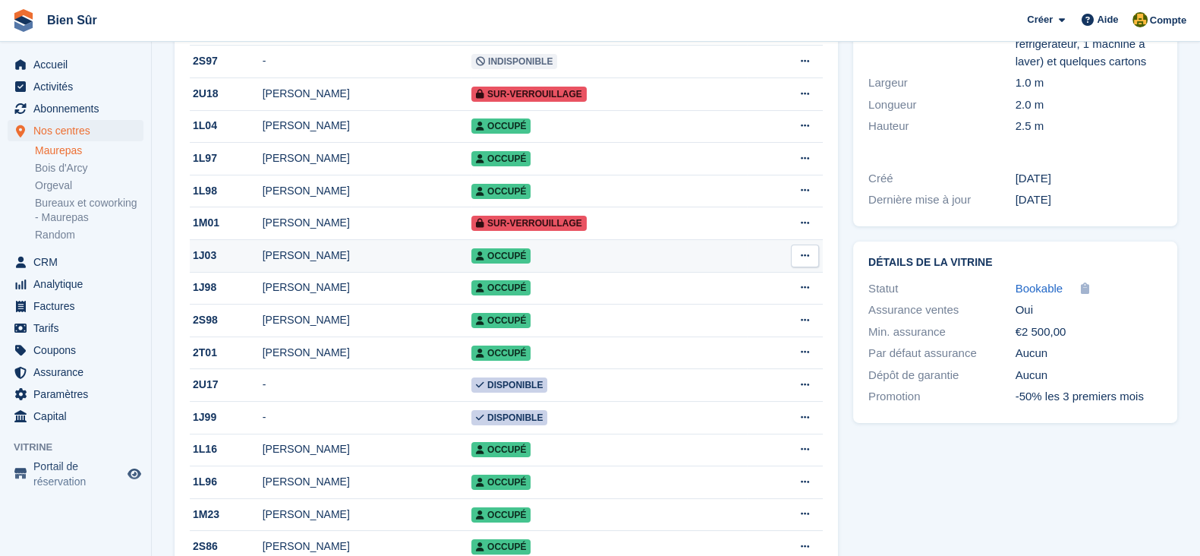
scroll to position [379, 0]
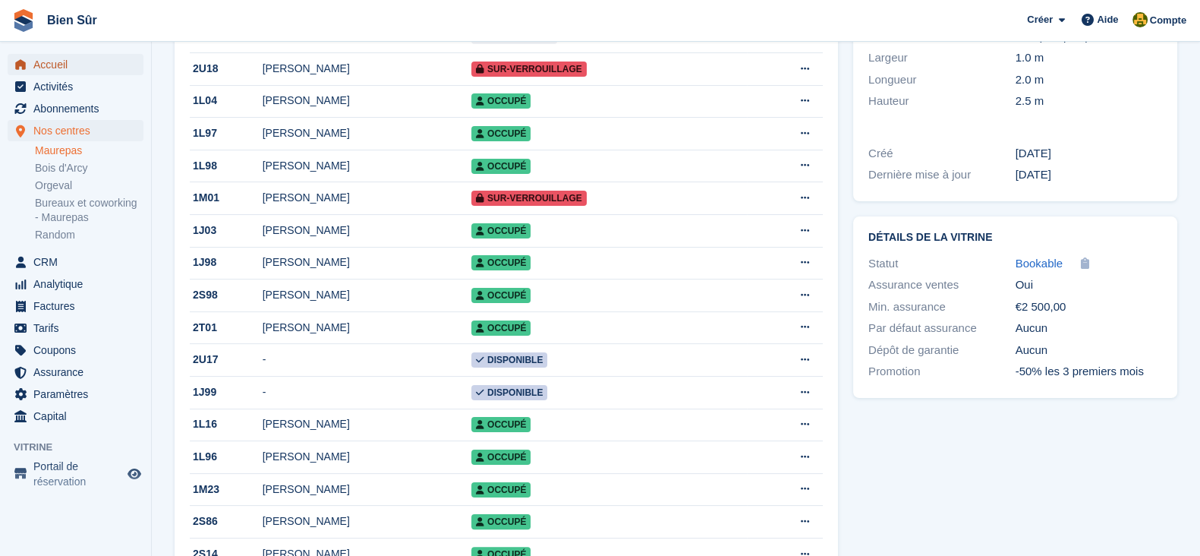
click at [57, 68] on span "Accueil" at bounding box center [78, 64] width 91 height 21
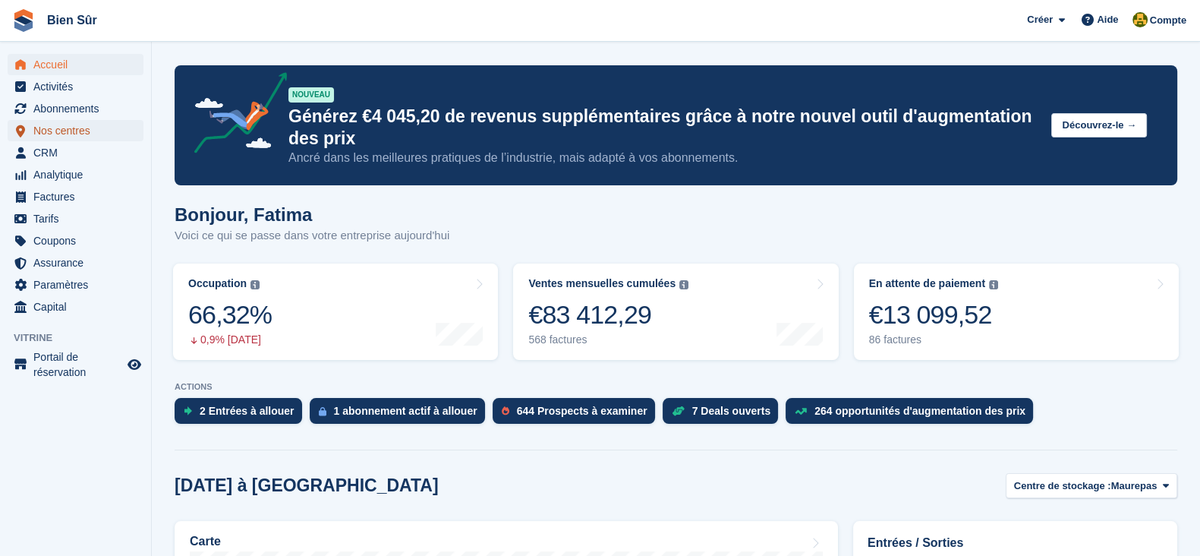
click at [68, 125] on span "Nos centres" at bounding box center [78, 130] width 91 height 21
click at [68, 127] on span "Nos centres" at bounding box center [78, 130] width 91 height 21
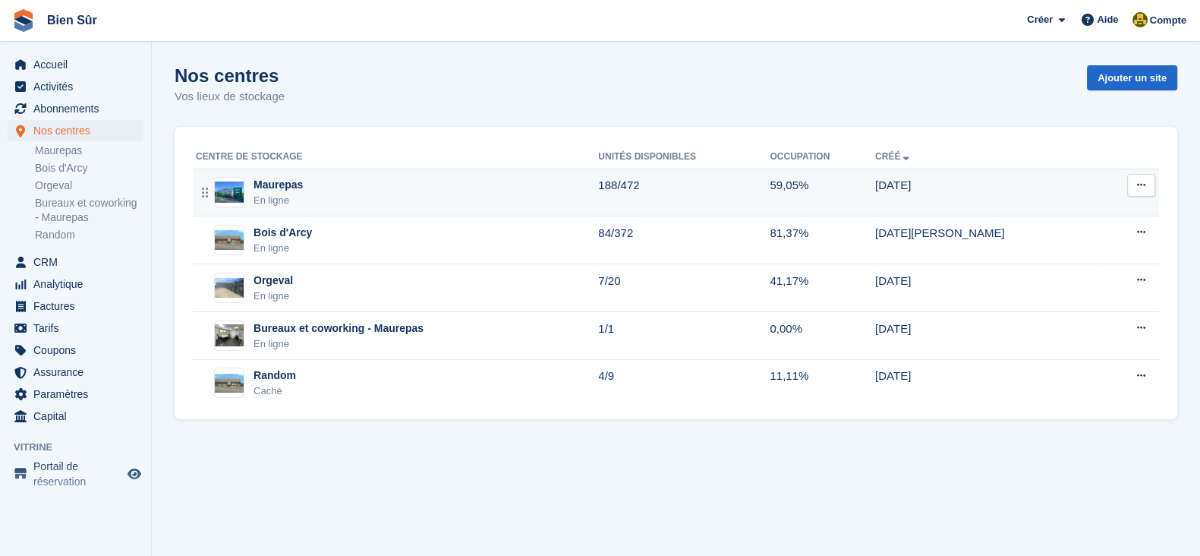
click at [340, 197] on div "Maurepas En ligne" at bounding box center [397, 192] width 402 height 31
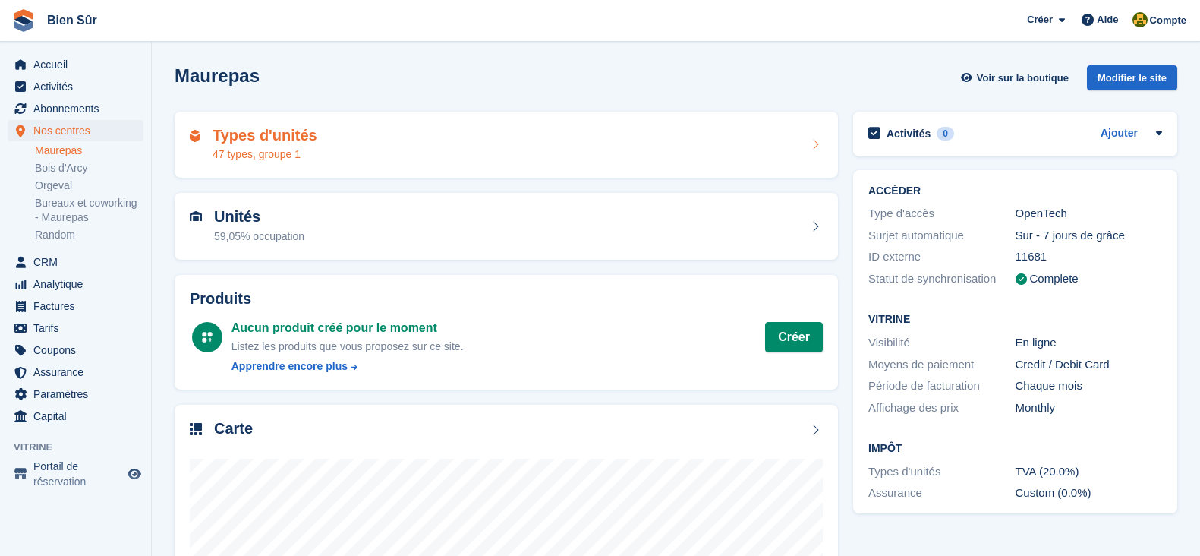
click at [252, 149] on div "47 types, groupe 1" at bounding box center [265, 154] width 105 height 16
click at [281, 139] on h2 "Types d'unités" at bounding box center [265, 135] width 105 height 17
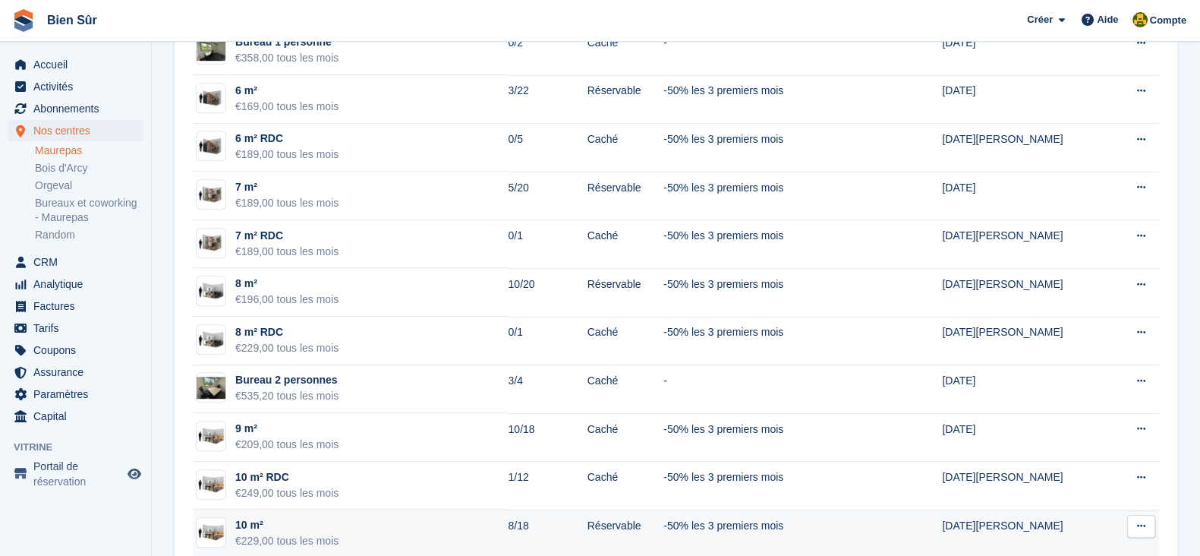
scroll to position [1044, 0]
